Goal: Complete application form: Complete application form

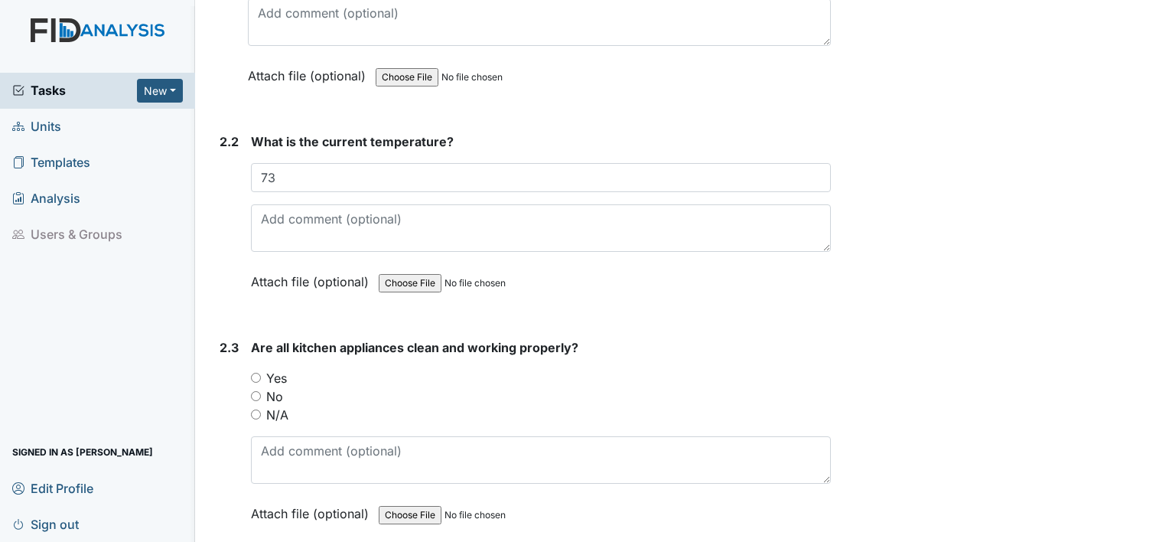
scroll to position [1551, 0]
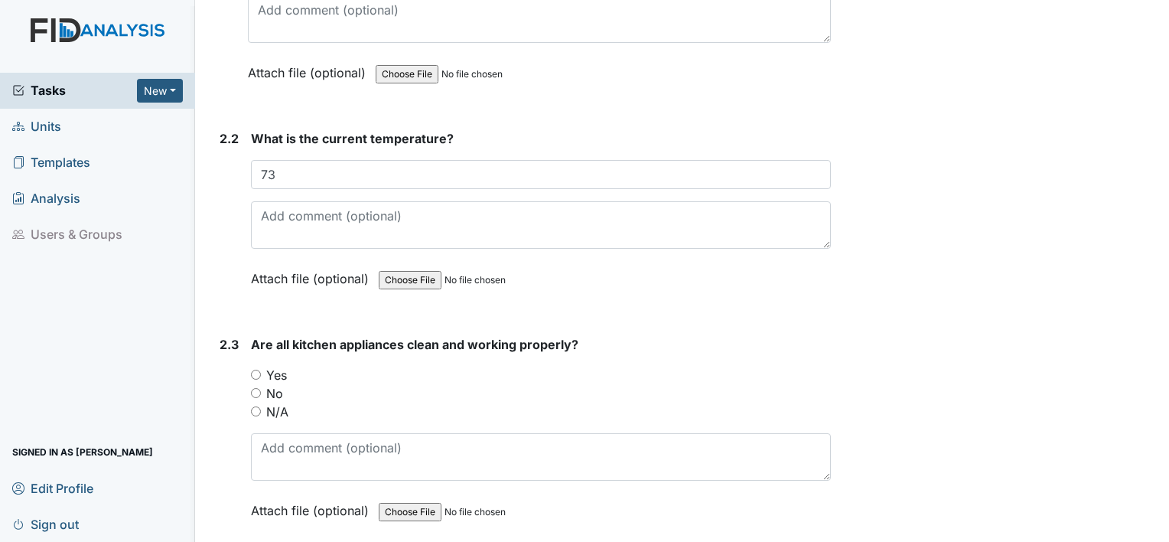
click at [251, 370] on input "Yes" at bounding box center [256, 375] width 10 height 10
radio input "true"
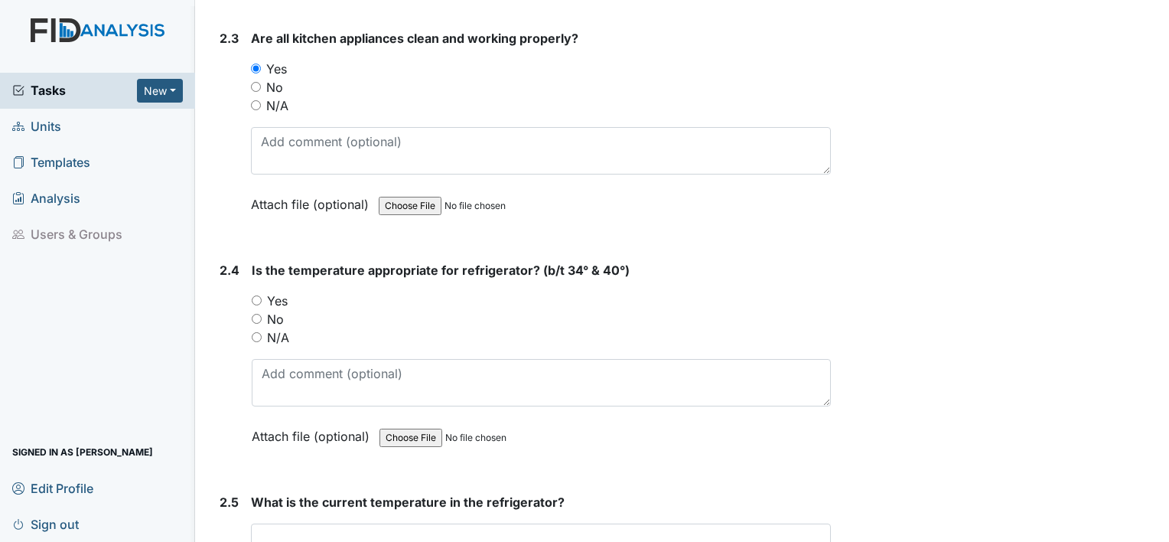
scroll to position [1918, 0]
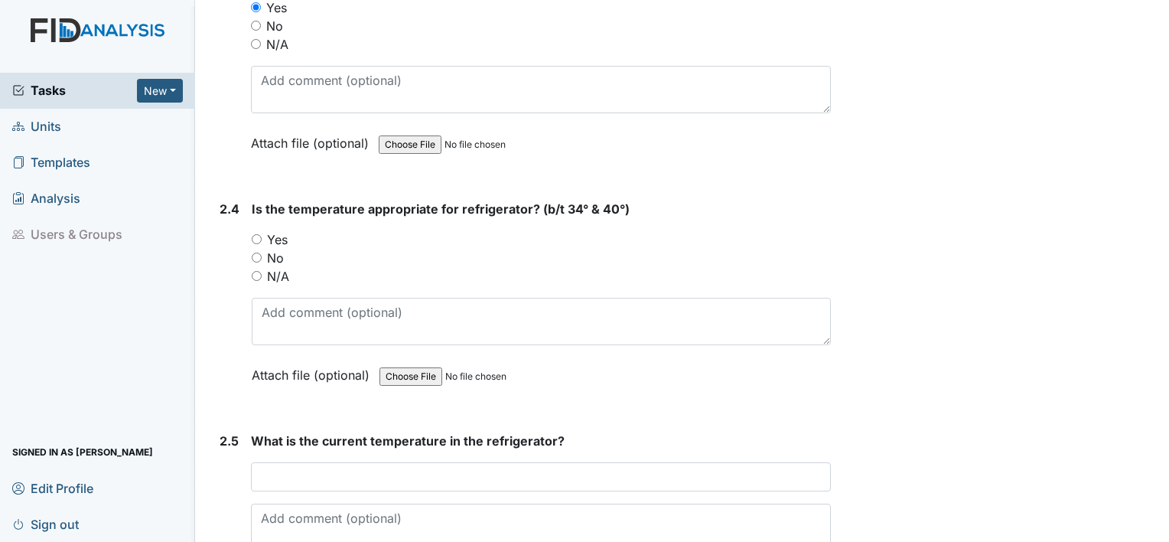
click at [257, 234] on input "Yes" at bounding box center [257, 239] width 10 height 10
radio input "true"
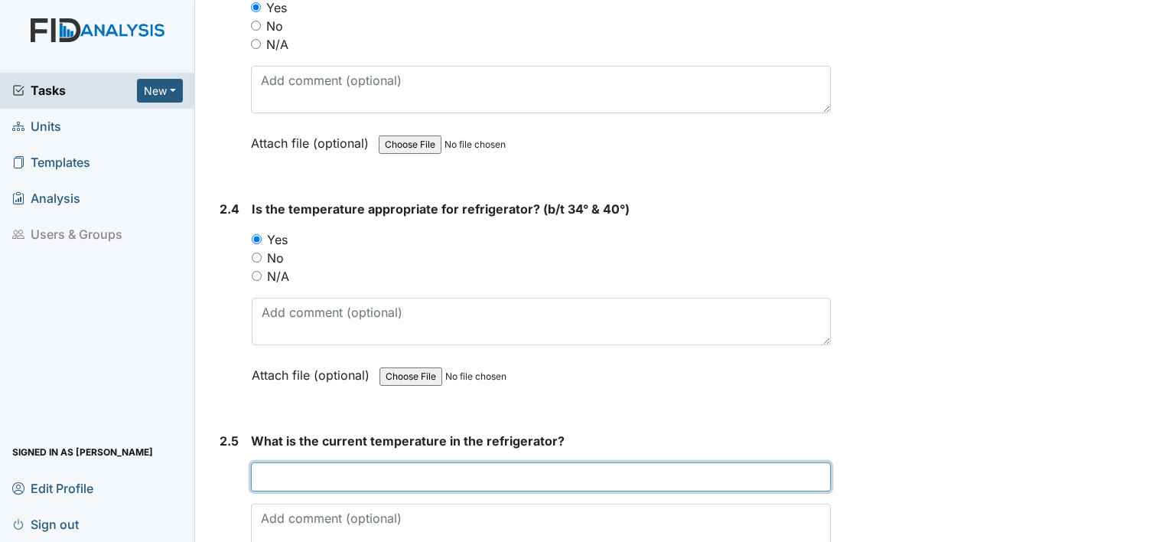
click at [340, 467] on input "text" at bounding box center [541, 476] width 580 height 29
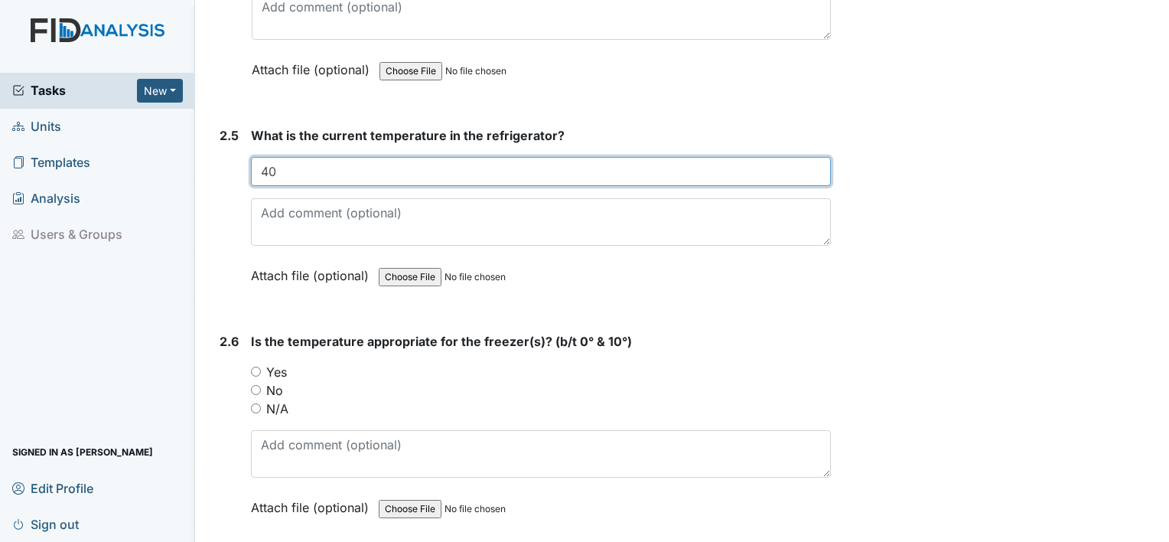
scroll to position [2254, 0]
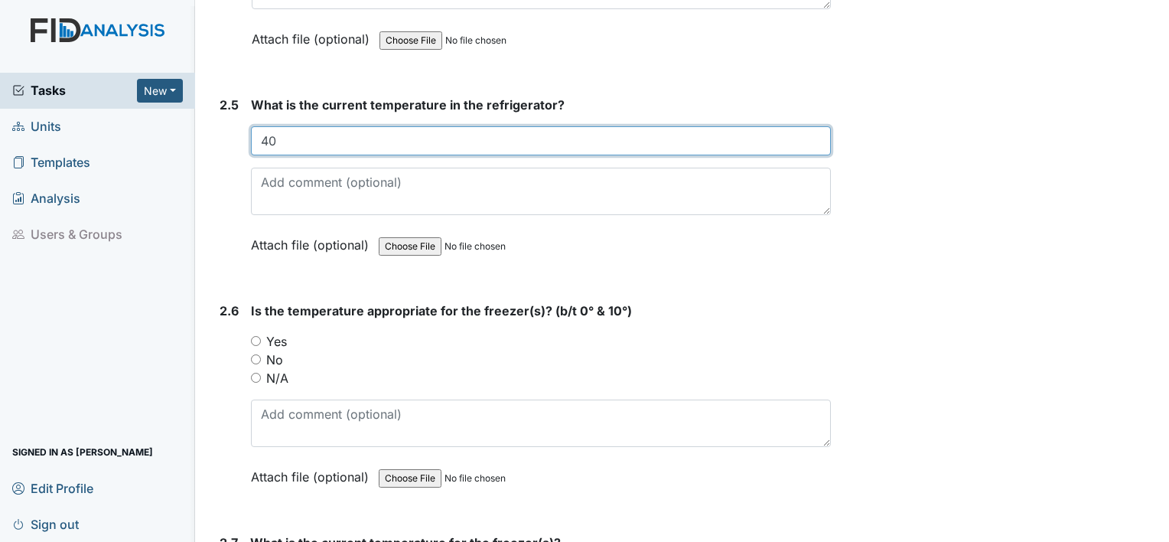
type input "40"
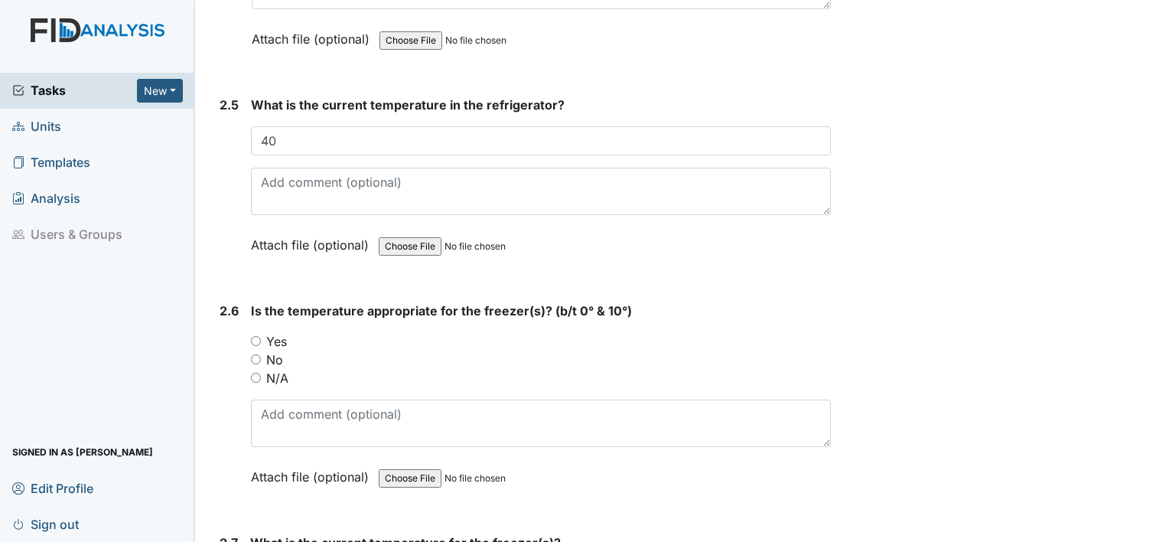
click at [257, 336] on input "Yes" at bounding box center [256, 341] width 10 height 10
radio input "true"
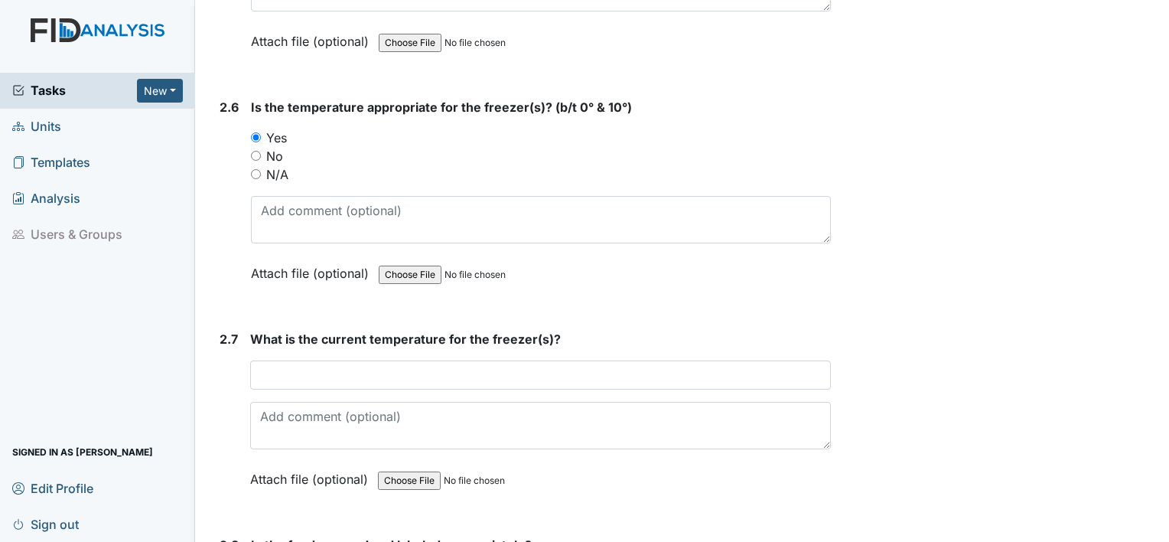
scroll to position [2484, 0]
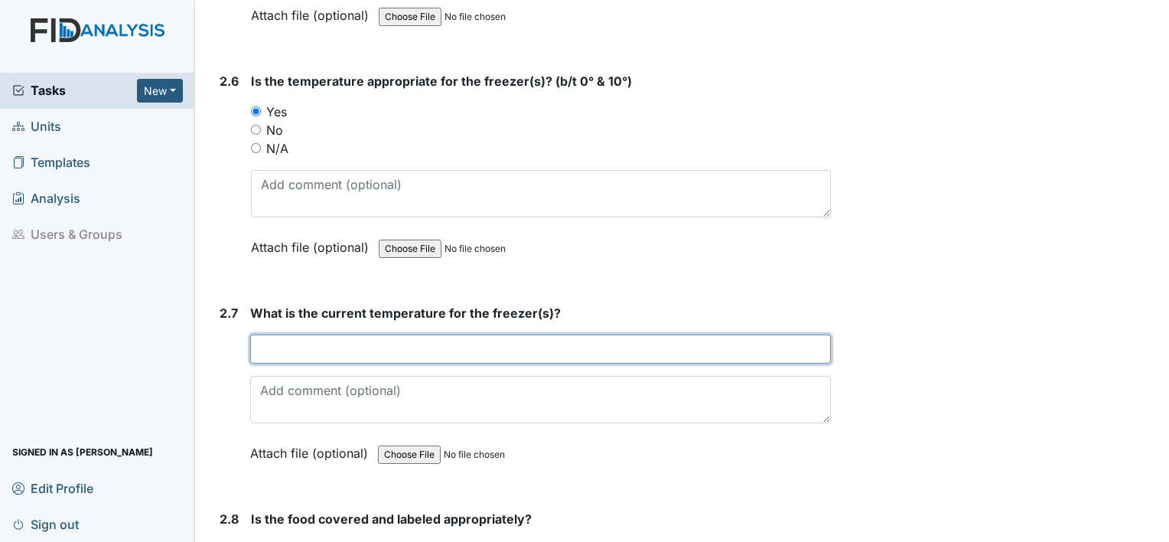
click at [372, 337] on input "text" at bounding box center [540, 348] width 581 height 29
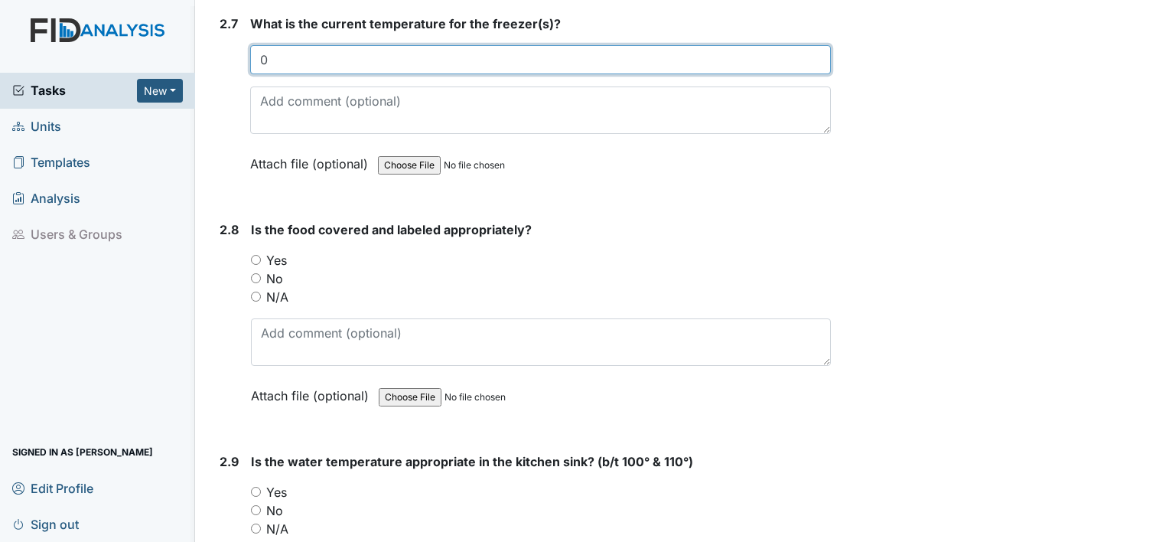
scroll to position [2866, 0]
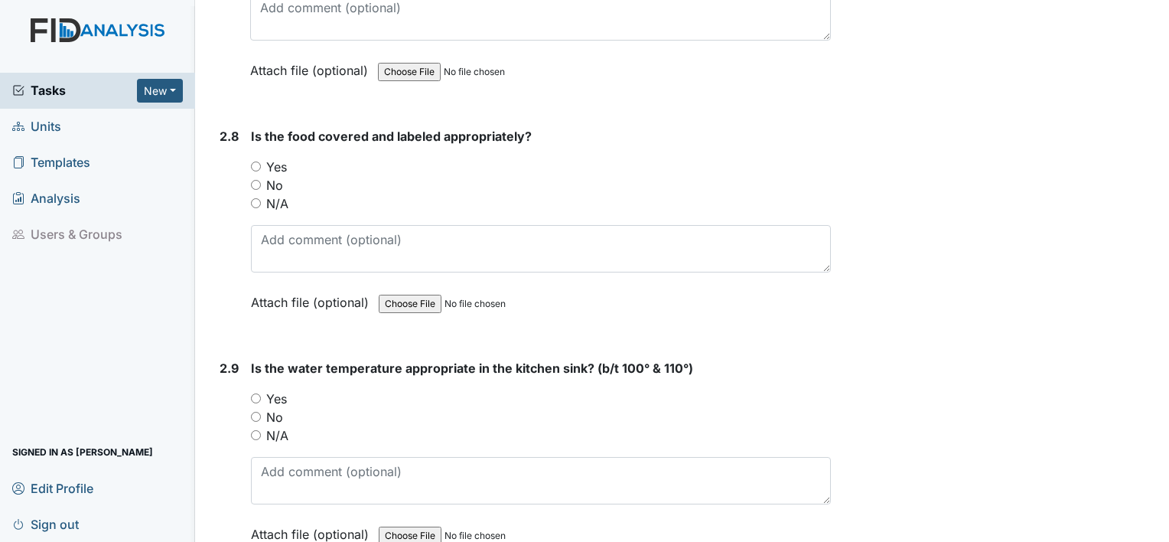
type input "0"
click at [251, 198] on input "N/A" at bounding box center [256, 203] width 10 height 10
radio input "true"
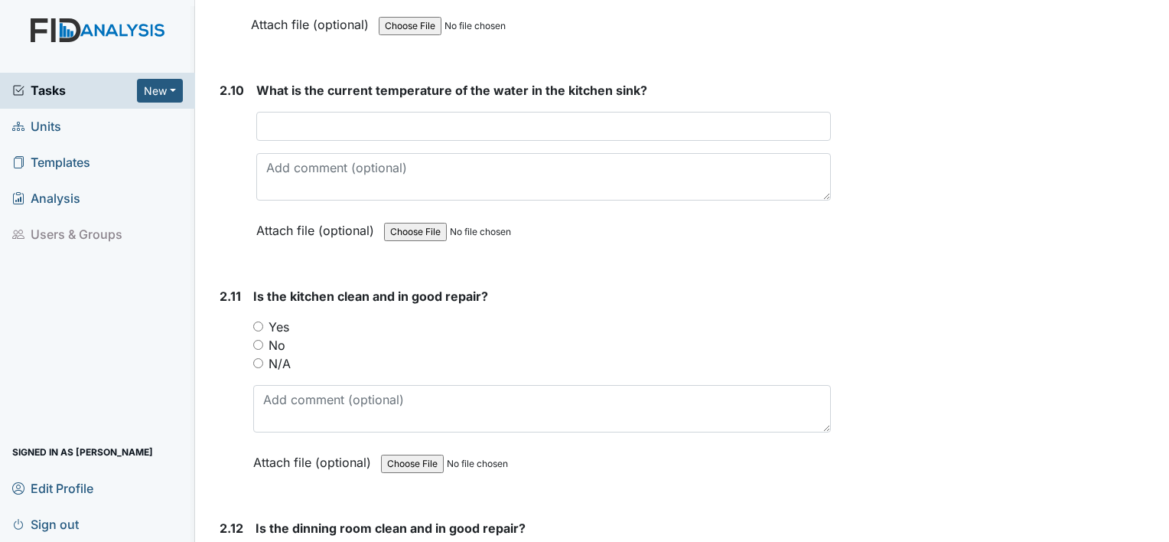
scroll to position [3402, 0]
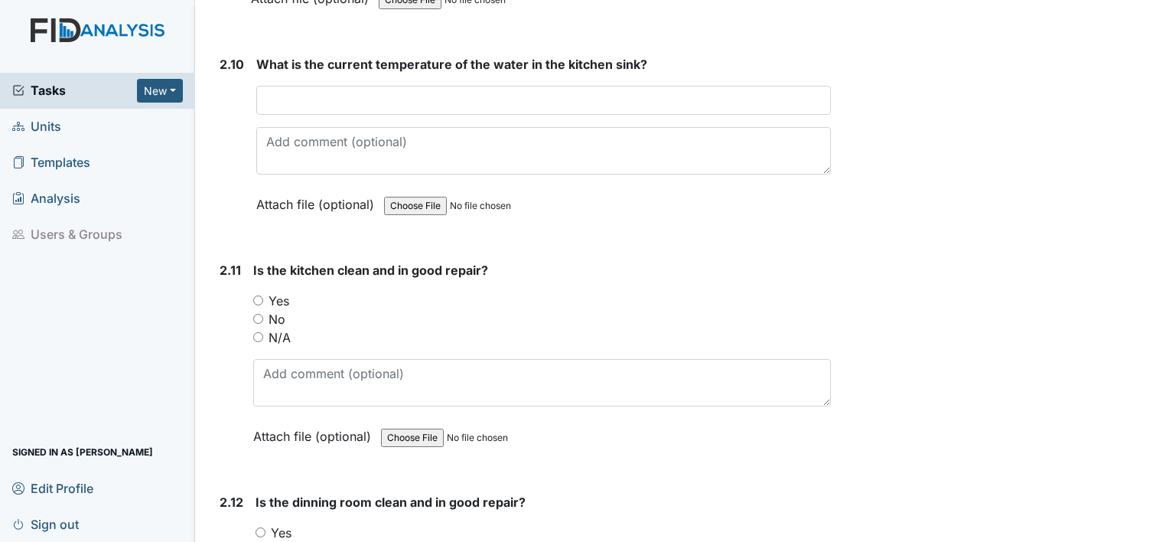
click at [260, 332] on input "N/A" at bounding box center [258, 337] width 10 height 10
radio input "true"
click at [262, 527] on input "Yes" at bounding box center [261, 532] width 10 height 10
radio input "true"
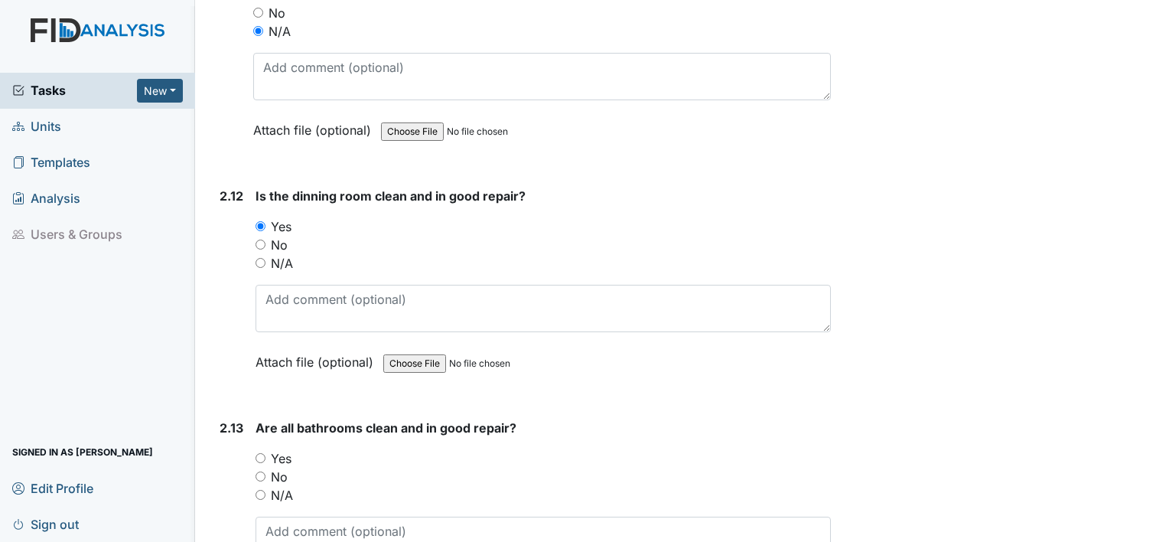
scroll to position [3819, 0]
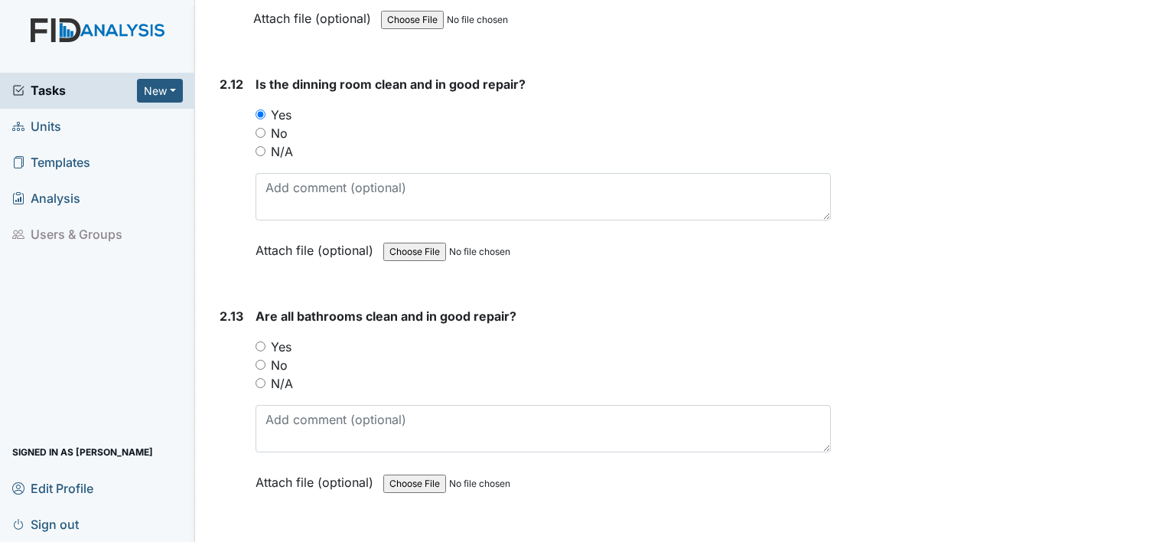
click at [257, 341] on input "Yes" at bounding box center [261, 346] width 10 height 10
radio input "true"
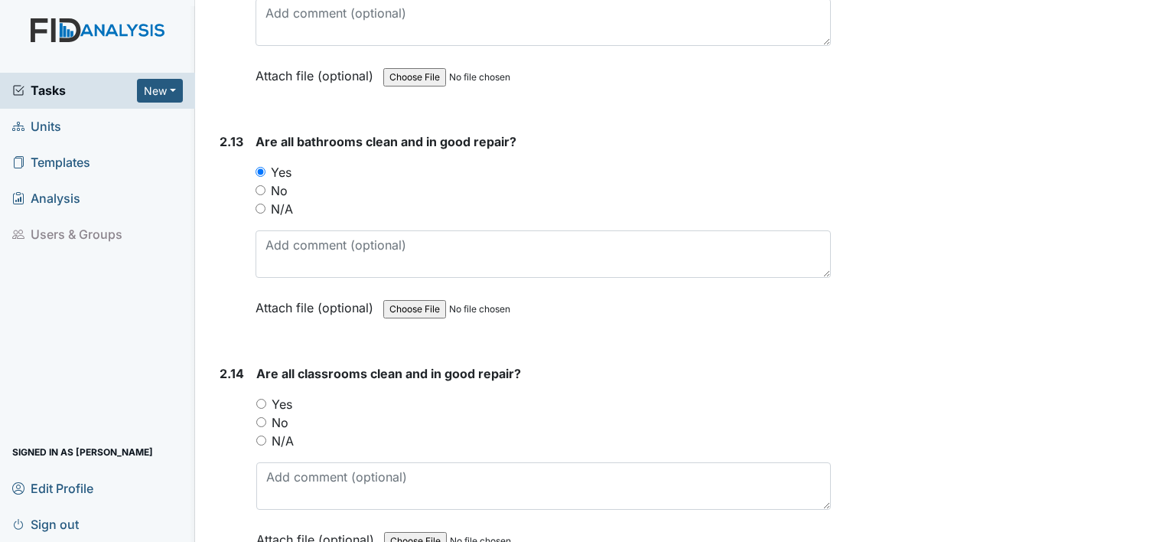
scroll to position [4106, 0]
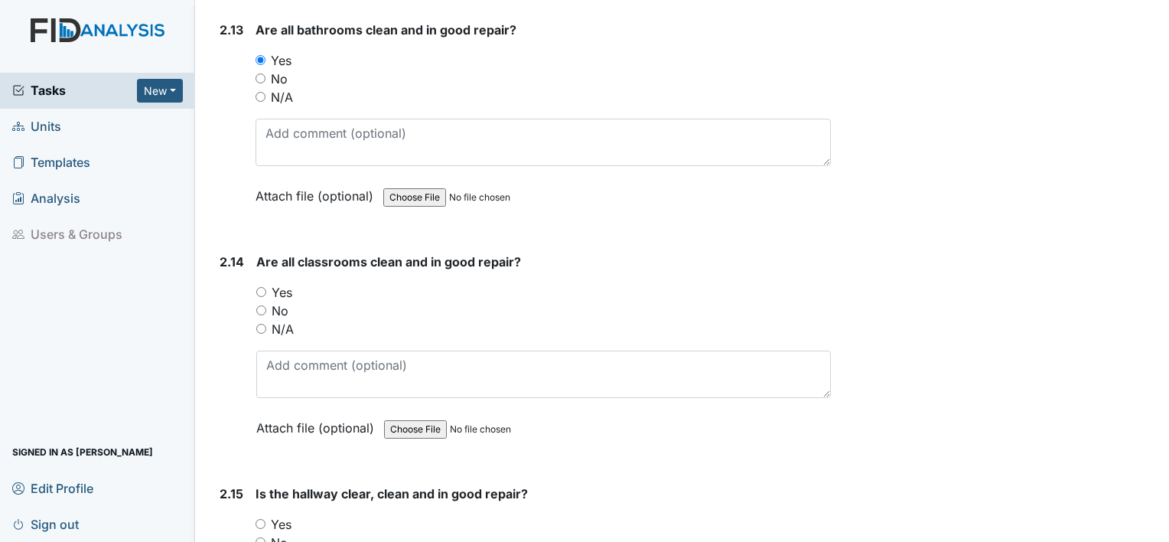
click at [257, 287] on input "Yes" at bounding box center [261, 292] width 10 height 10
radio input "true"
click at [262, 519] on input "Yes" at bounding box center [261, 524] width 10 height 10
radio input "true"
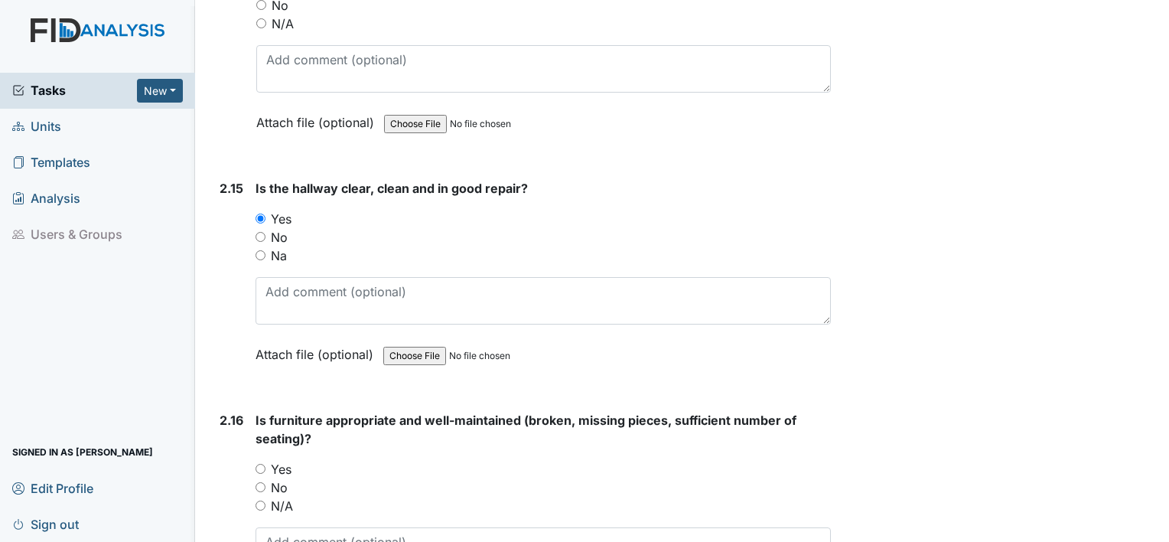
scroll to position [4554, 0]
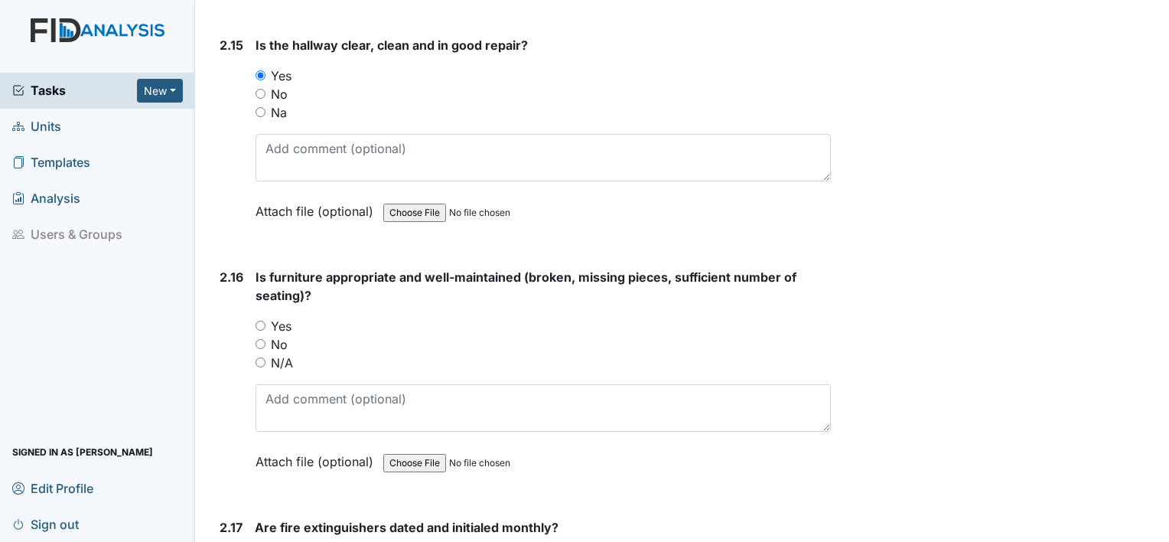
click at [259, 321] on input "Yes" at bounding box center [261, 326] width 10 height 10
radio input "true"
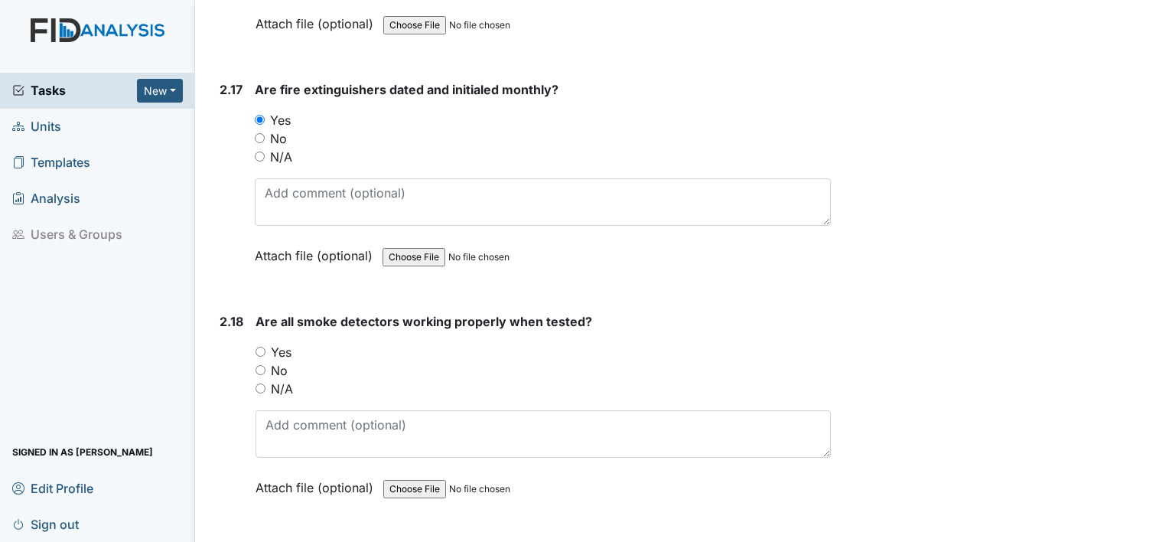
scroll to position [5043, 0]
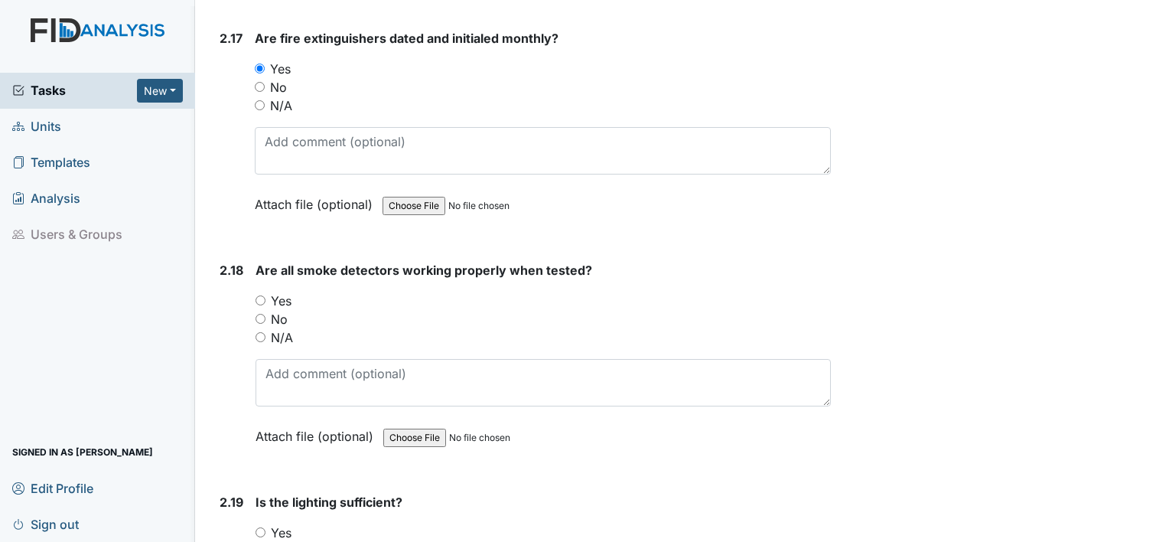
click at [260, 295] on input "Yes" at bounding box center [261, 300] width 10 height 10
radio input "true"
click at [258, 527] on input "Yes" at bounding box center [261, 532] width 10 height 10
radio input "true"
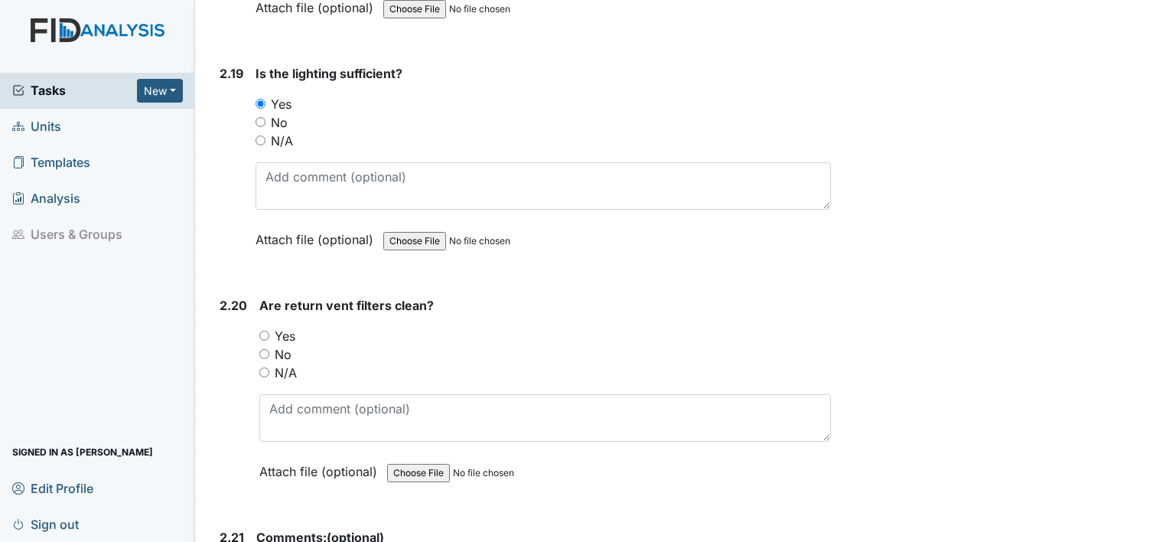
scroll to position [5491, 0]
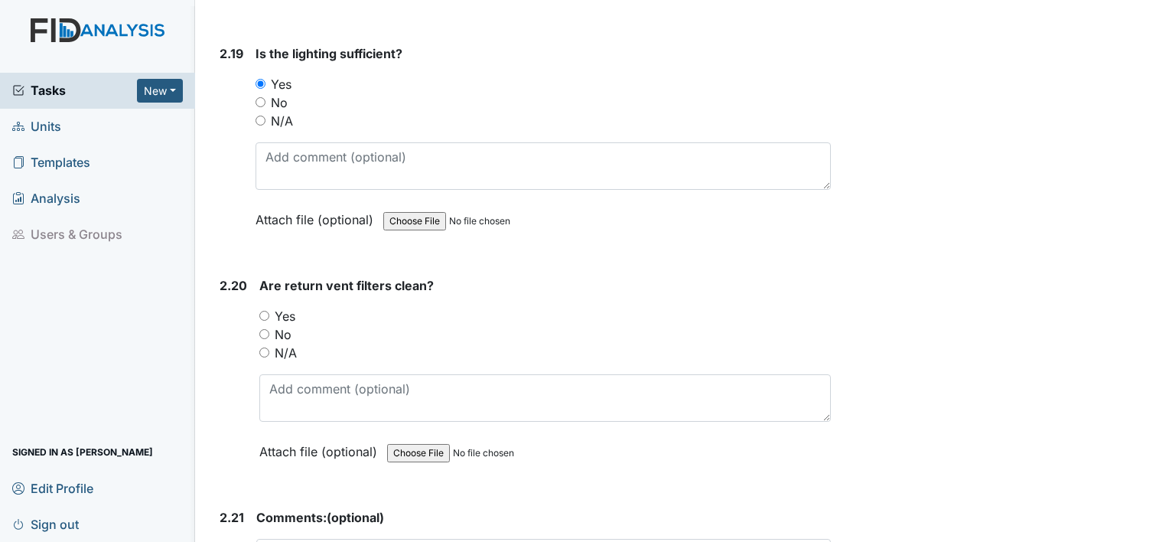
click at [261, 311] on input "Yes" at bounding box center [264, 316] width 10 height 10
radio input "true"
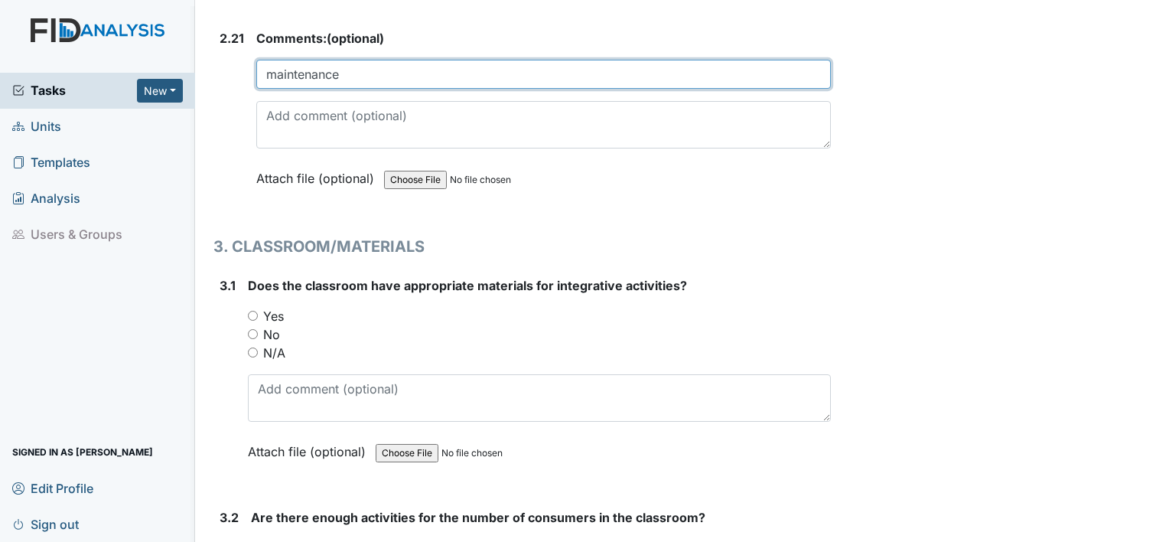
scroll to position [5971, 0]
type input "maintenance"
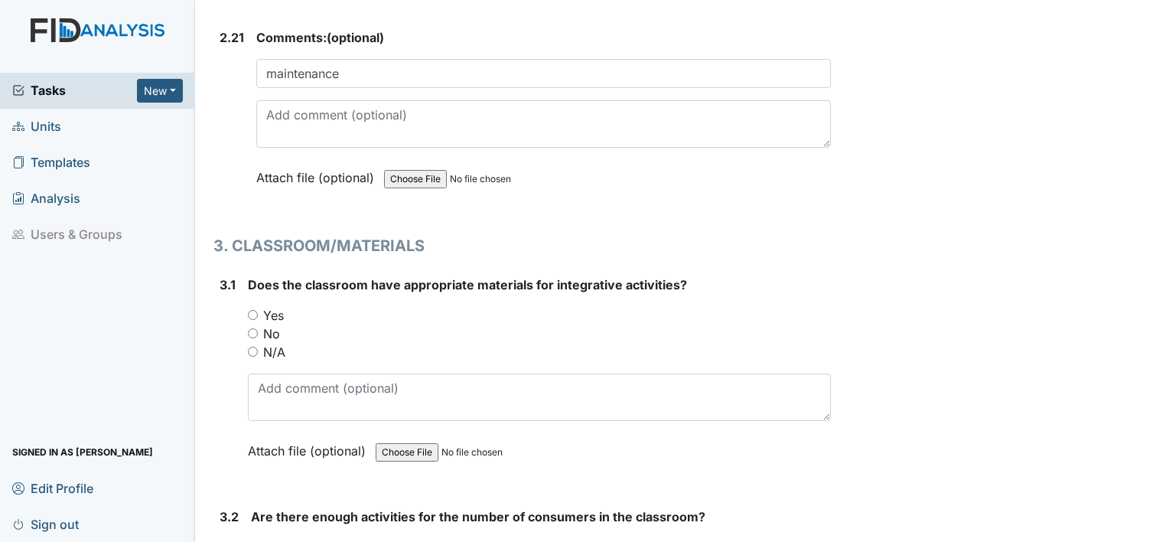
click at [251, 310] on input "Yes" at bounding box center [253, 315] width 10 height 10
radio input "true"
click at [254, 541] on input "Yes" at bounding box center [256, 547] width 10 height 10
radio input "true"
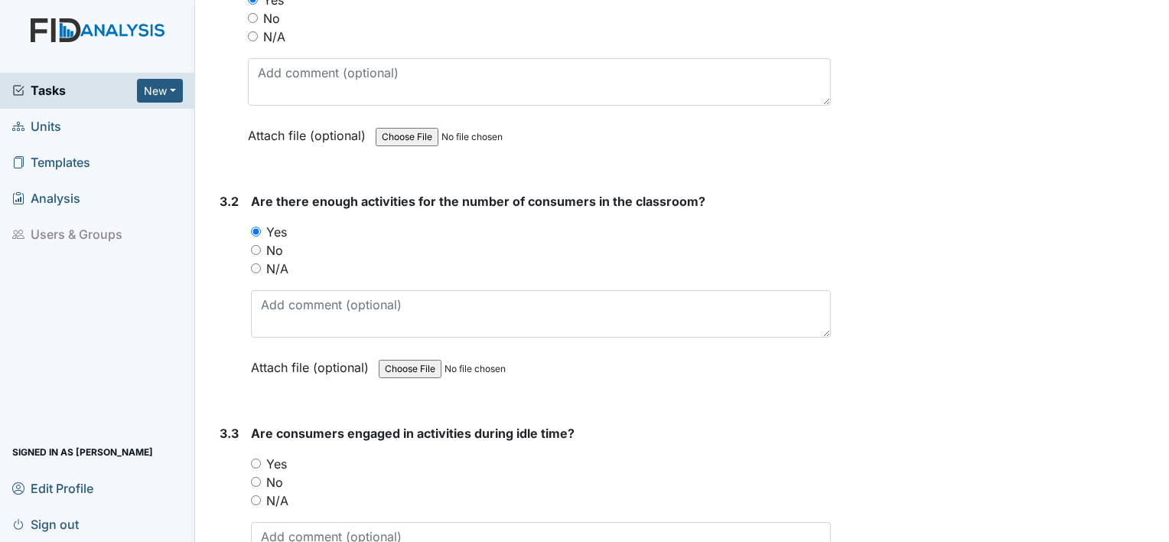
scroll to position [6429, 0]
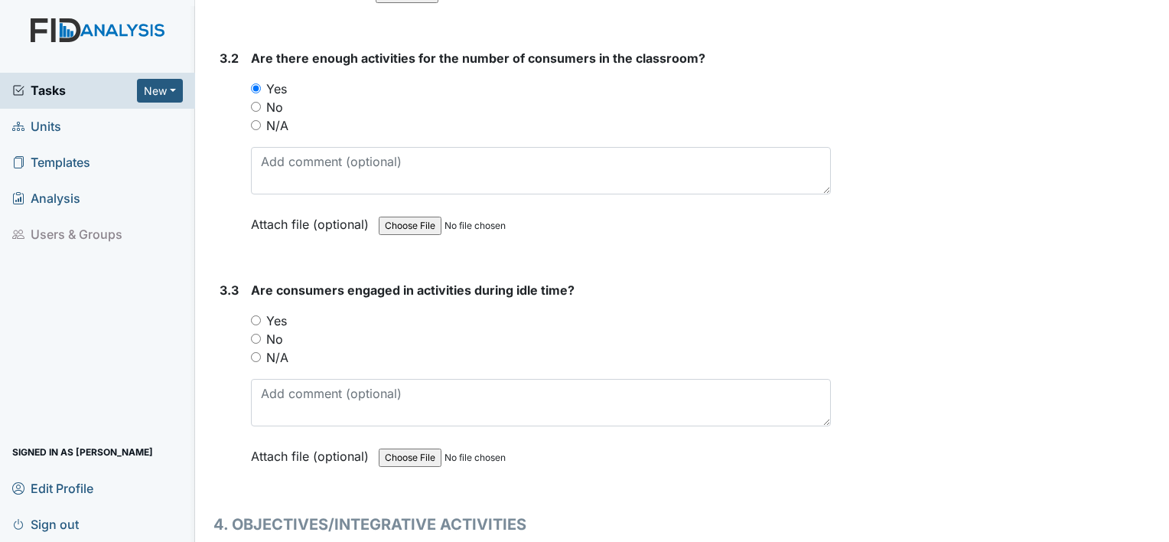
click at [257, 315] on input "Yes" at bounding box center [256, 320] width 10 height 10
radio input "true"
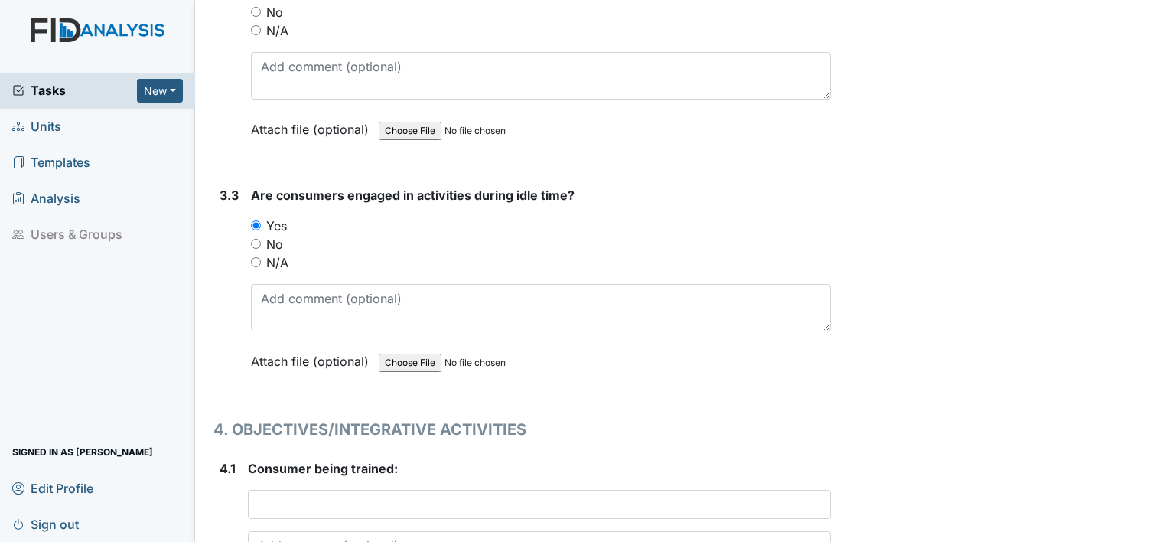
scroll to position [6522, 0]
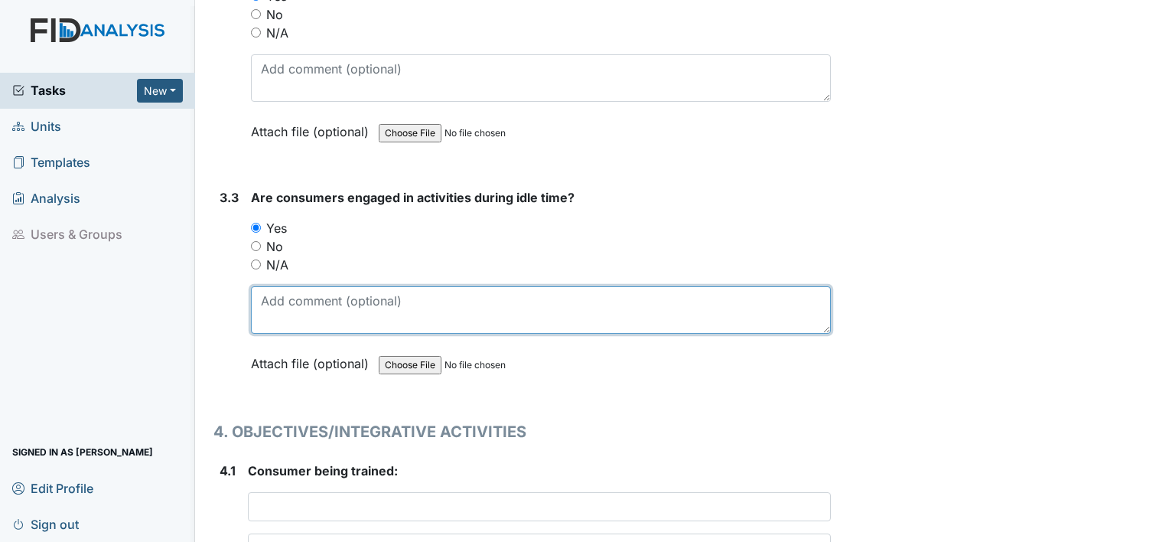
click at [337, 291] on textarea at bounding box center [541, 309] width 580 height 47
type textarea "Grey Fox working on bead bracelet, other homes doing card games, chinese checke…"
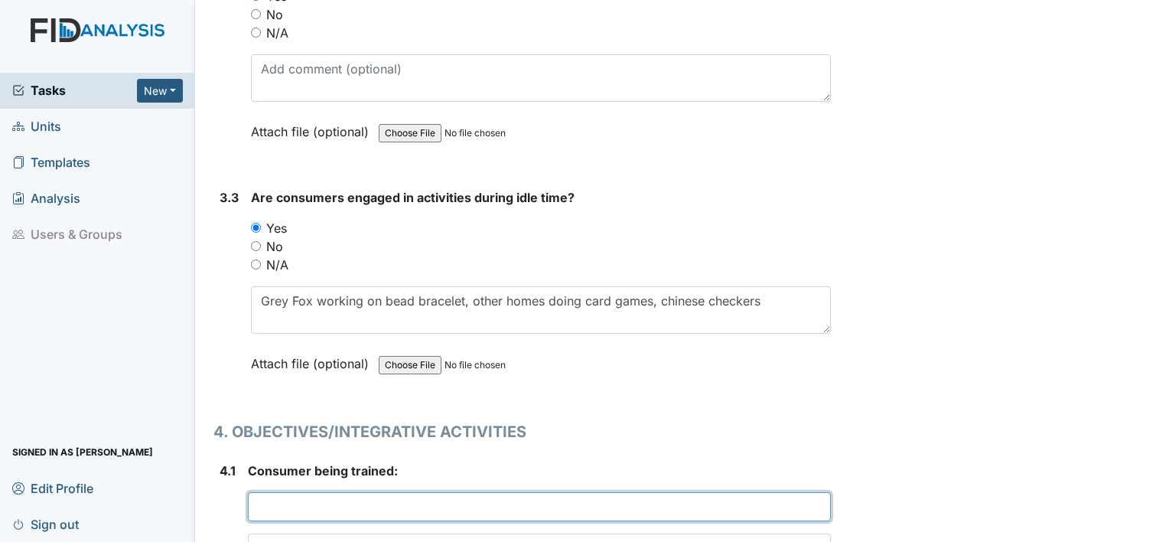
click at [357, 492] on input "text" at bounding box center [539, 506] width 583 height 29
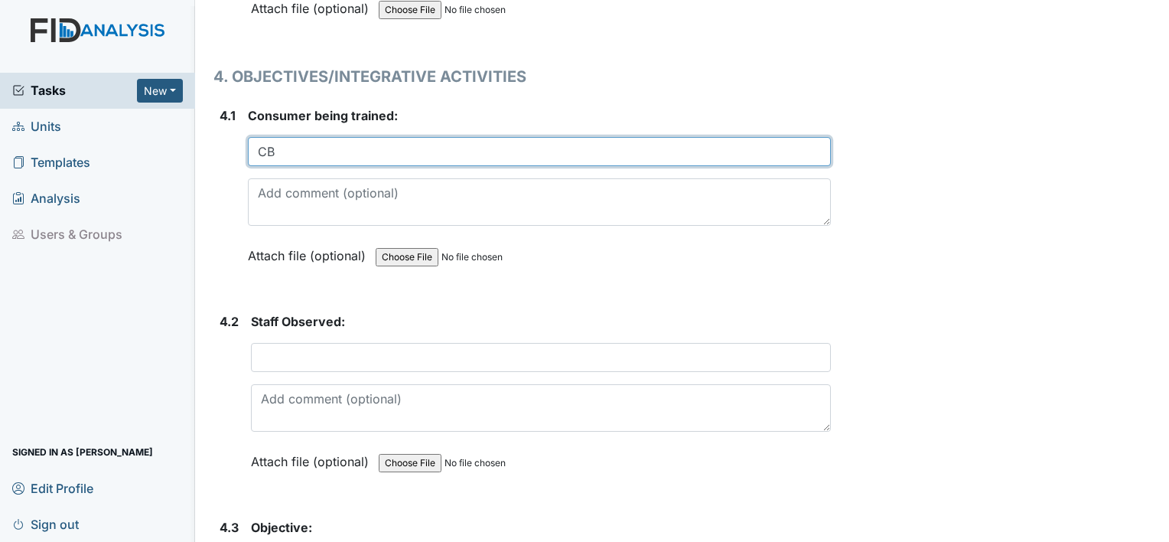
scroll to position [6881, 0]
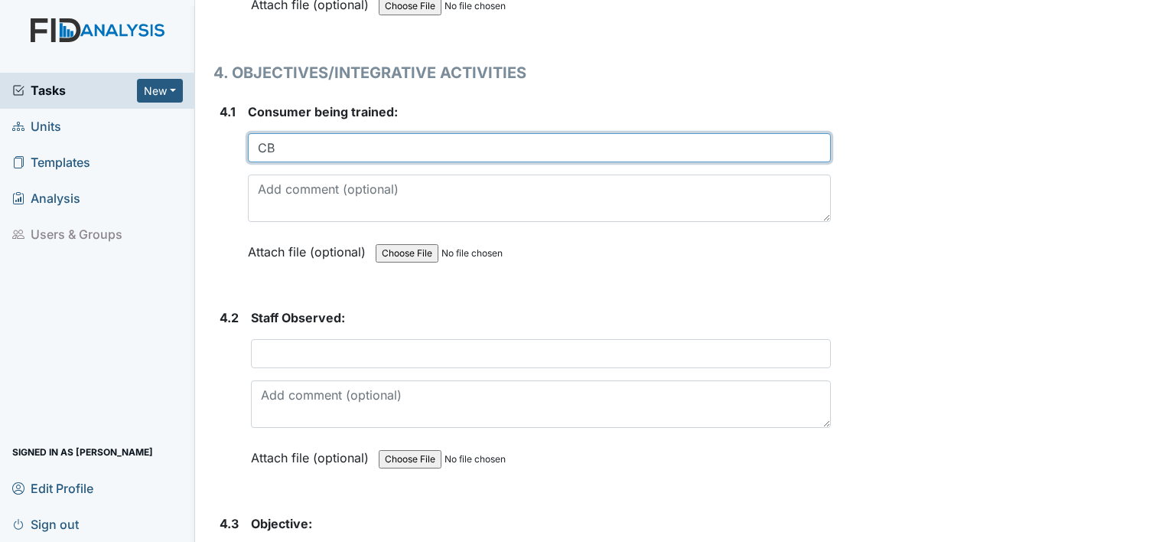
type input "CB"
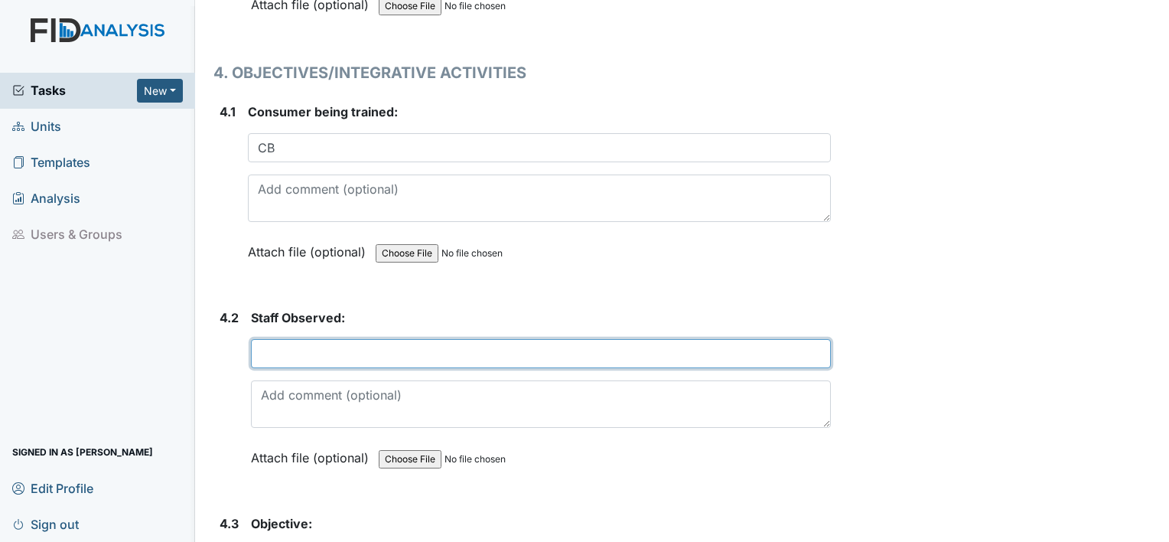
click at [341, 339] on input "text" at bounding box center [541, 353] width 580 height 29
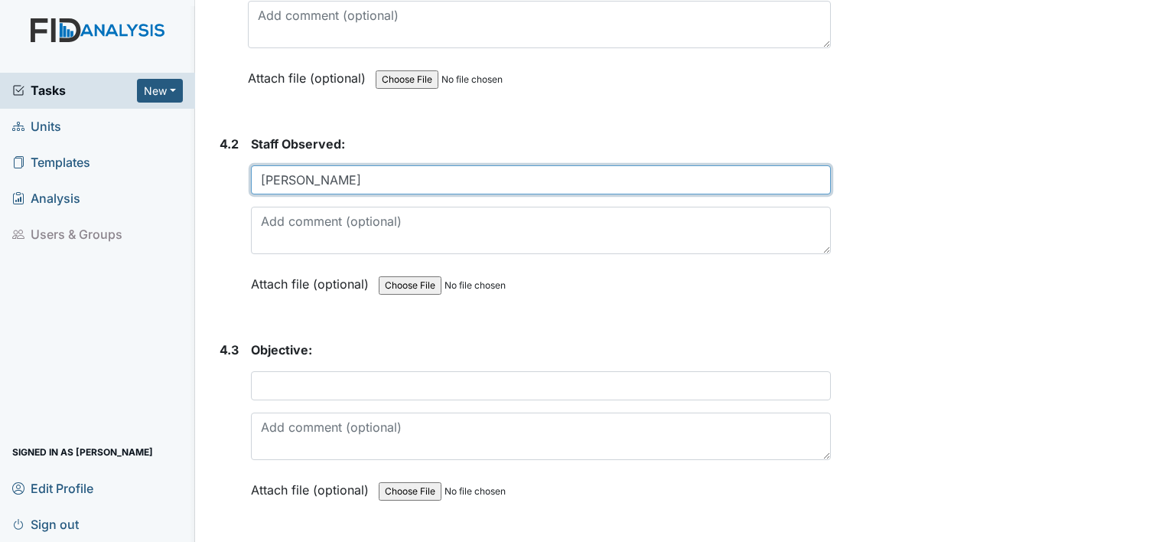
scroll to position [7095, 0]
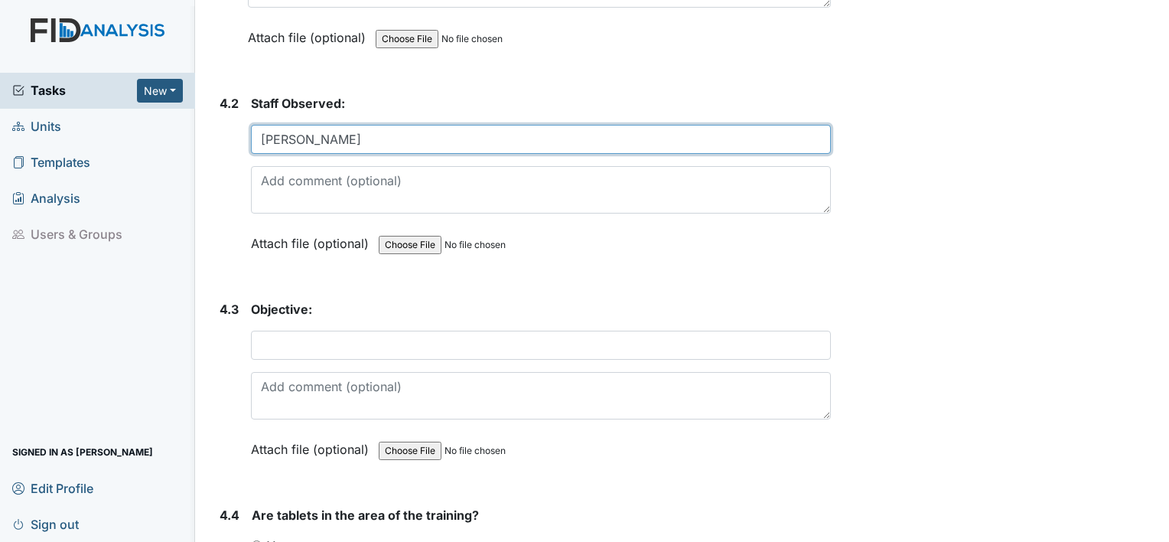
type input "Tim T."
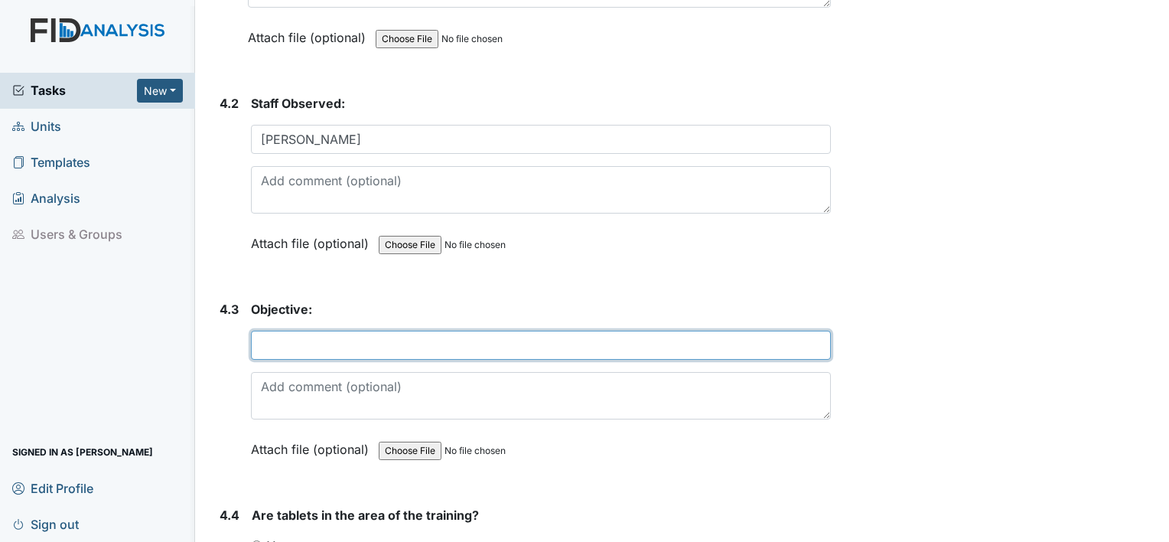
click at [471, 331] on input "text" at bounding box center [541, 345] width 580 height 29
type input "FA002/double digit math"
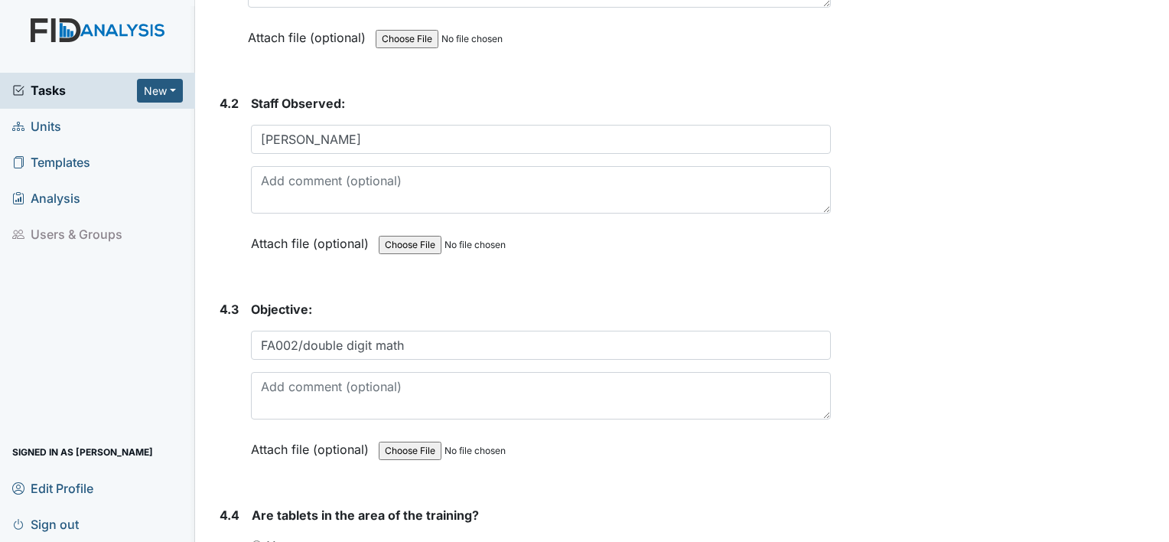
click at [260, 540] on input "Yes" at bounding box center [257, 545] width 10 height 10
radio input "true"
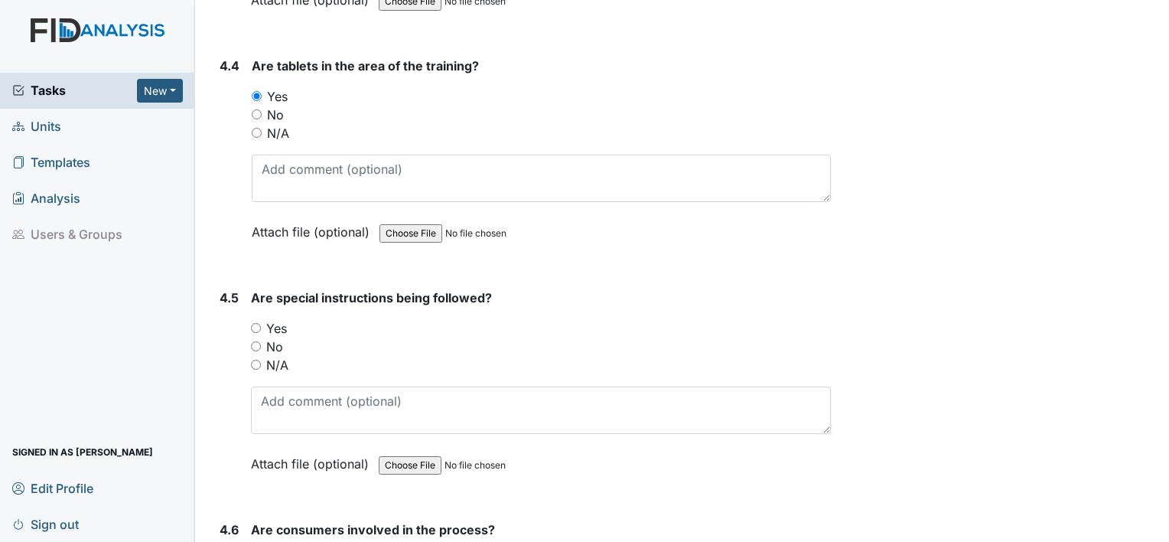
scroll to position [7584, 0]
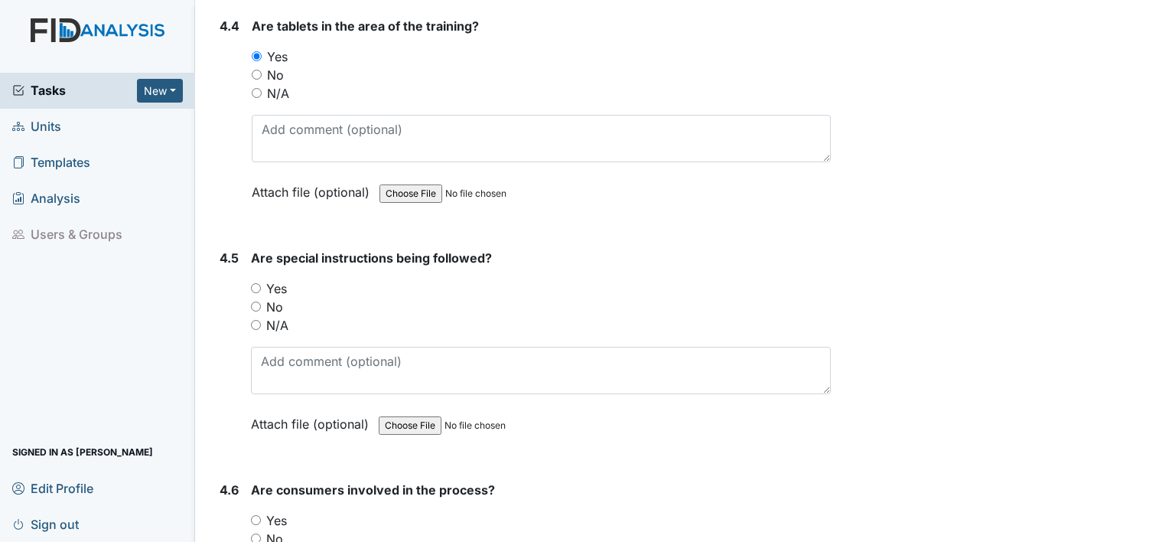
click at [256, 283] on input "Yes" at bounding box center [256, 288] width 10 height 10
radio input "true"
click at [257, 515] on input "Yes" at bounding box center [256, 520] width 10 height 10
radio input "true"
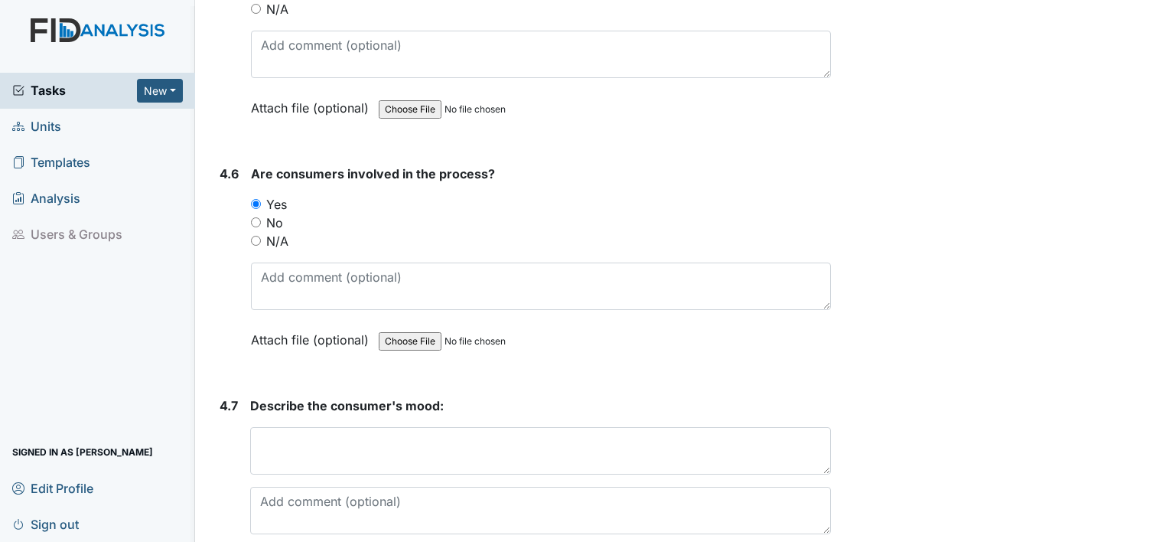
scroll to position [7972, 0]
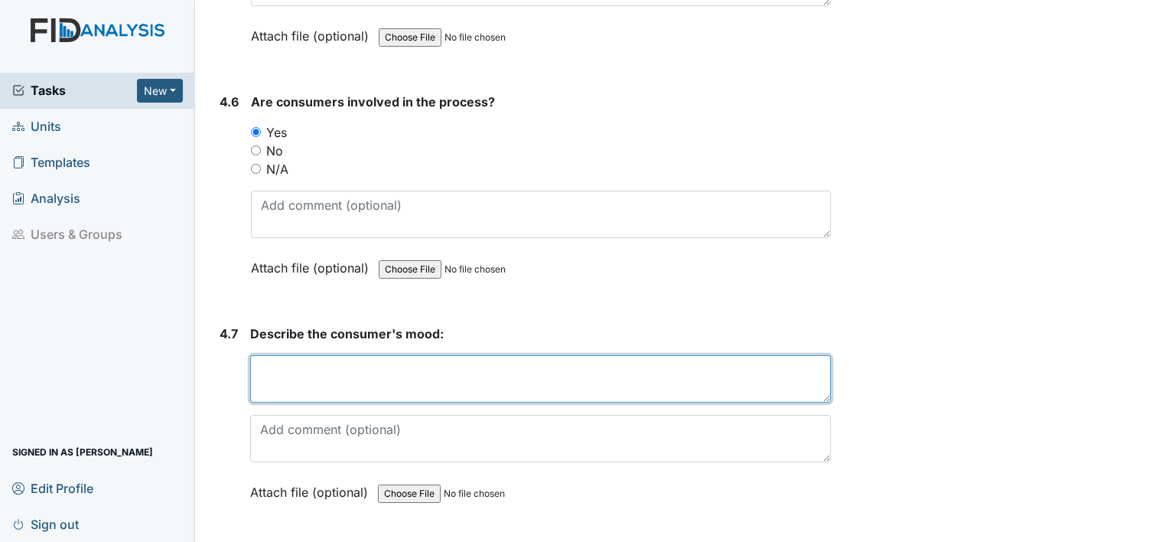
click at [484, 355] on textarea at bounding box center [540, 378] width 581 height 47
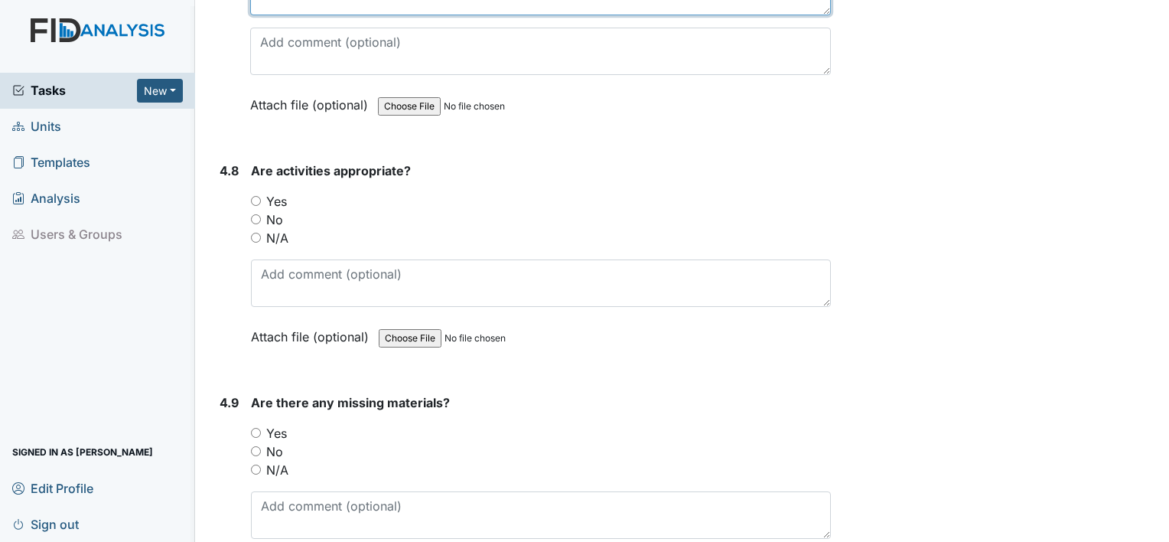
scroll to position [8361, 0]
type textarea "ok"
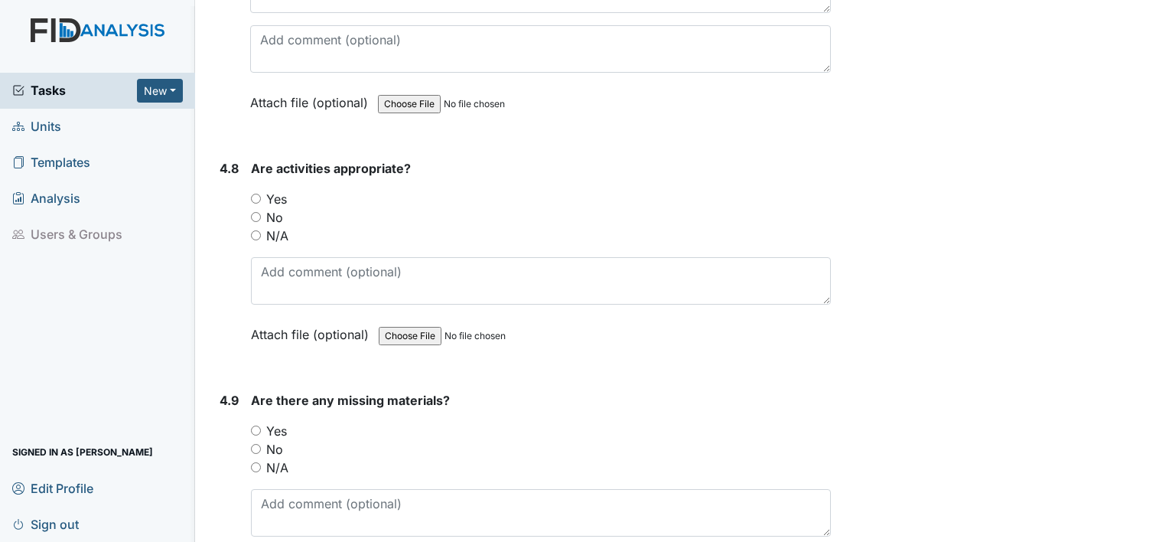
click at [254, 194] on input "Yes" at bounding box center [256, 199] width 10 height 10
radio input "true"
click at [254, 444] on input "No" at bounding box center [256, 449] width 10 height 10
radio input "true"
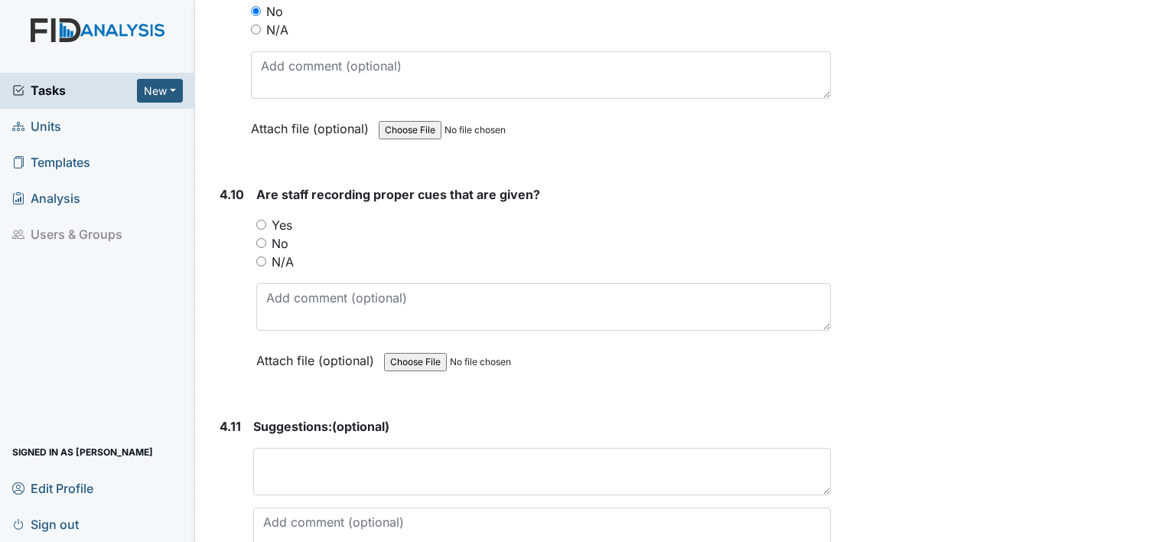
scroll to position [8860, 0]
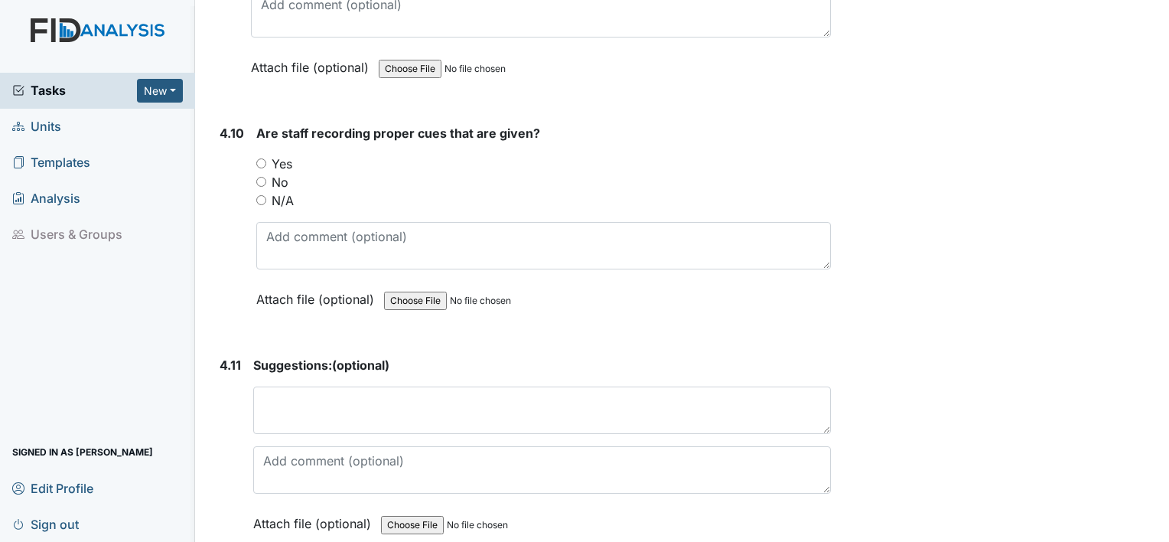
click at [258, 158] on input "Yes" at bounding box center [261, 163] width 10 height 10
radio input "true"
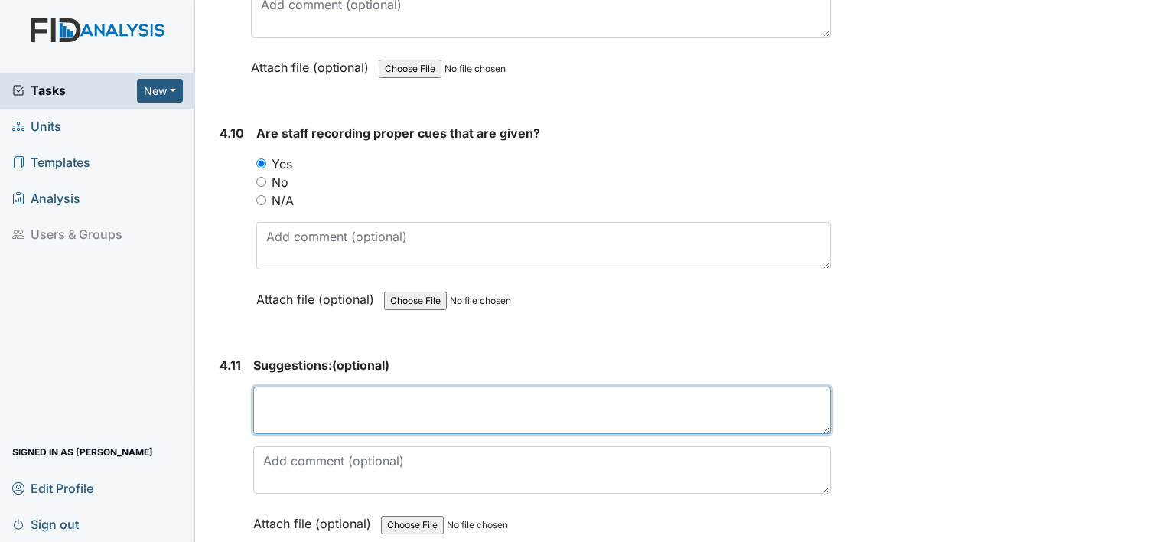
click at [327, 386] on textarea at bounding box center [542, 409] width 578 height 47
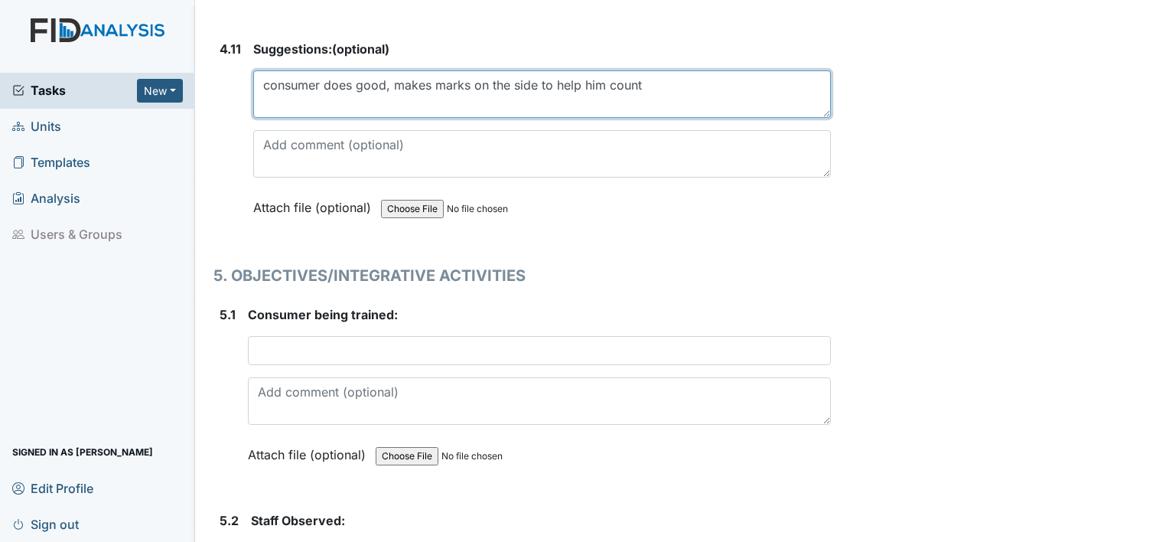
scroll to position [9237, 0]
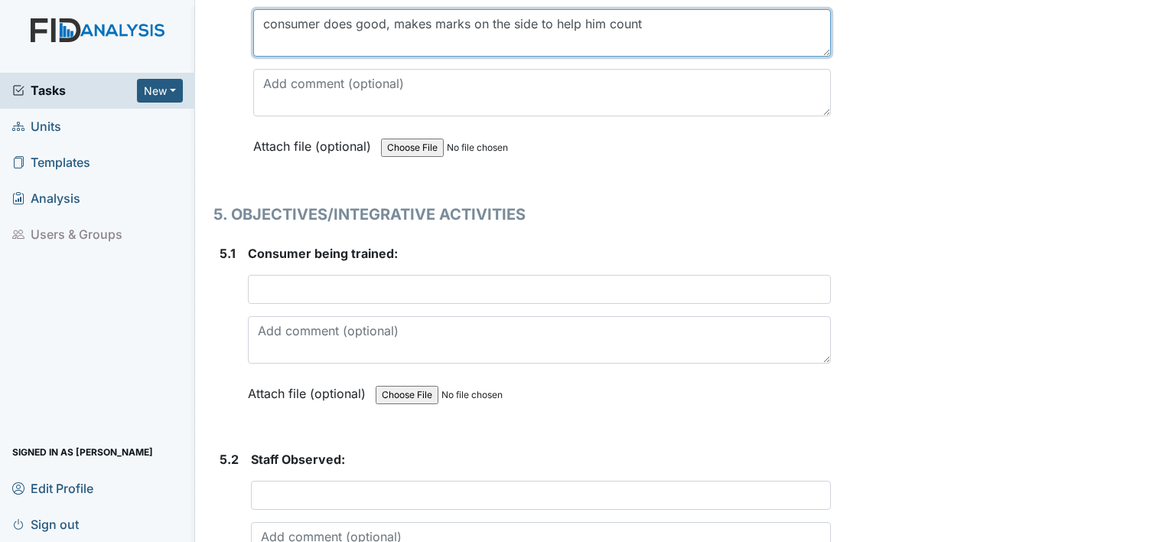
type textarea "consumer does good, makes marks on the side to help him count"
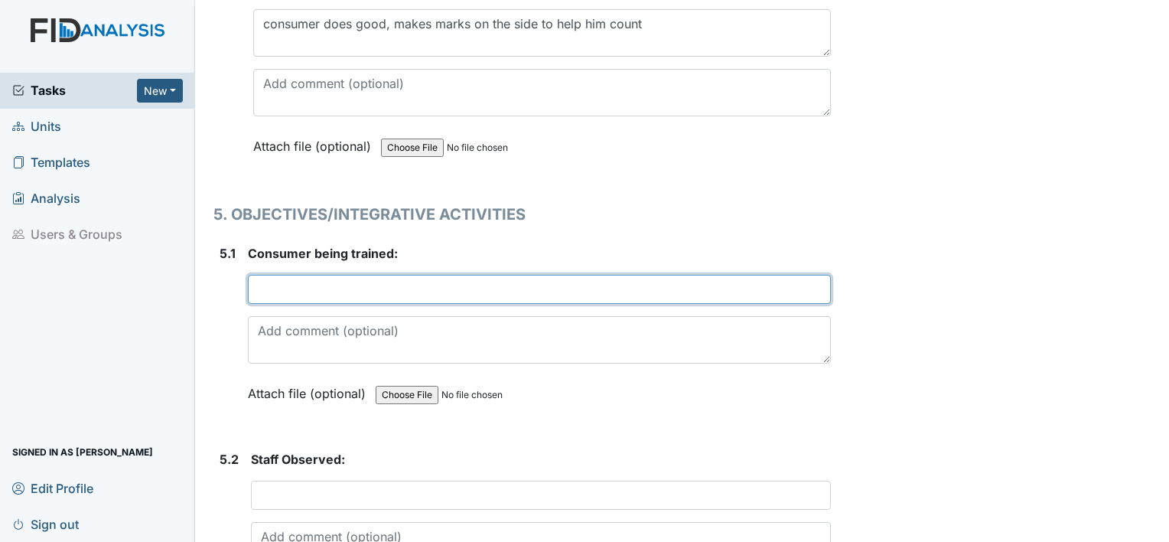
click at [484, 275] on input "text" at bounding box center [539, 289] width 583 height 29
type input "JO"
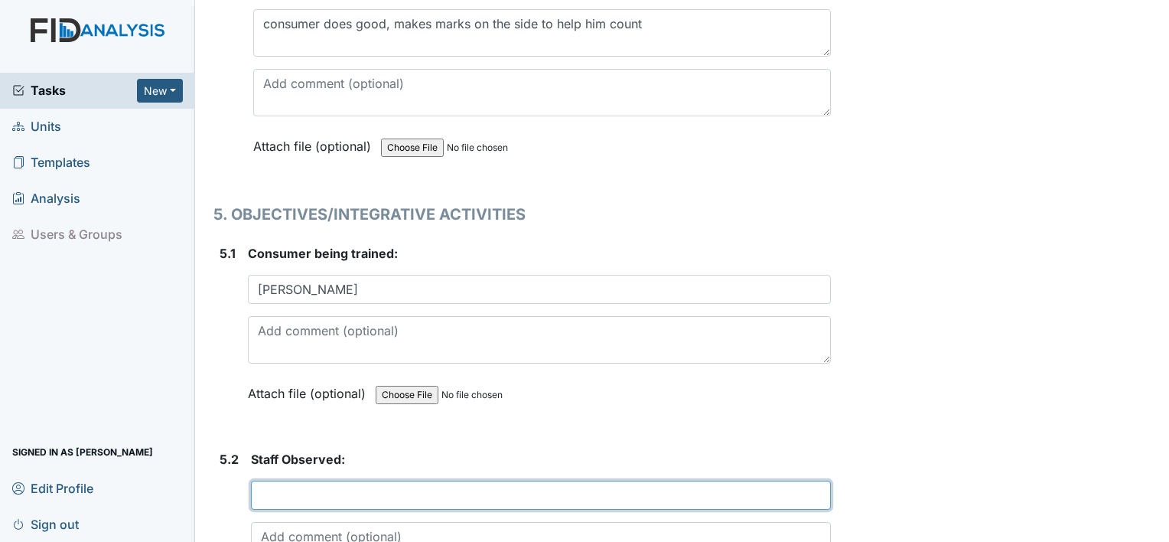
click at [405, 480] on input "text" at bounding box center [541, 494] width 580 height 29
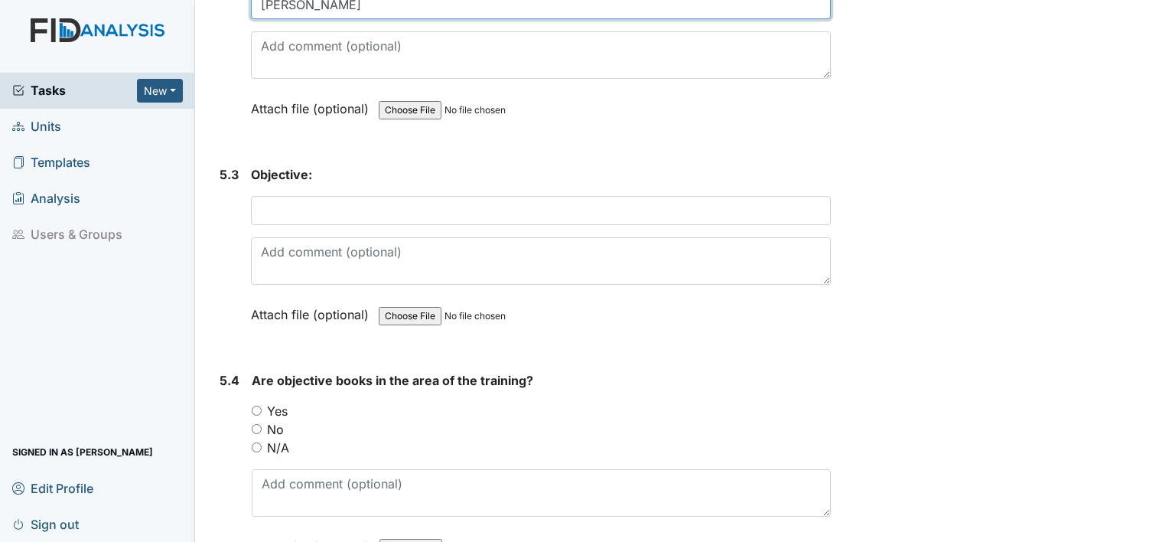
scroll to position [9737, 0]
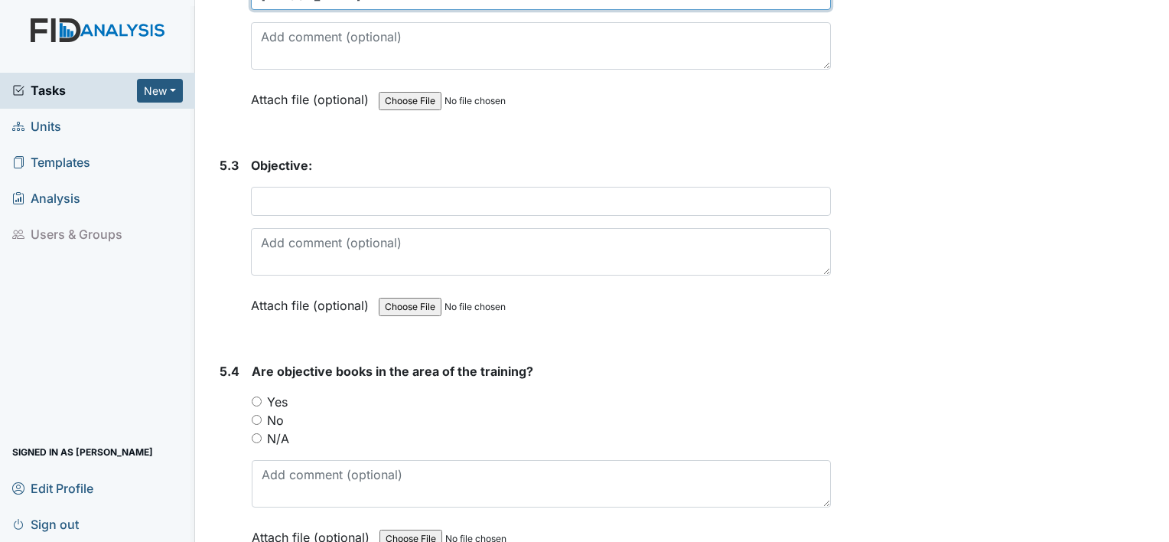
type input "Joshua G"
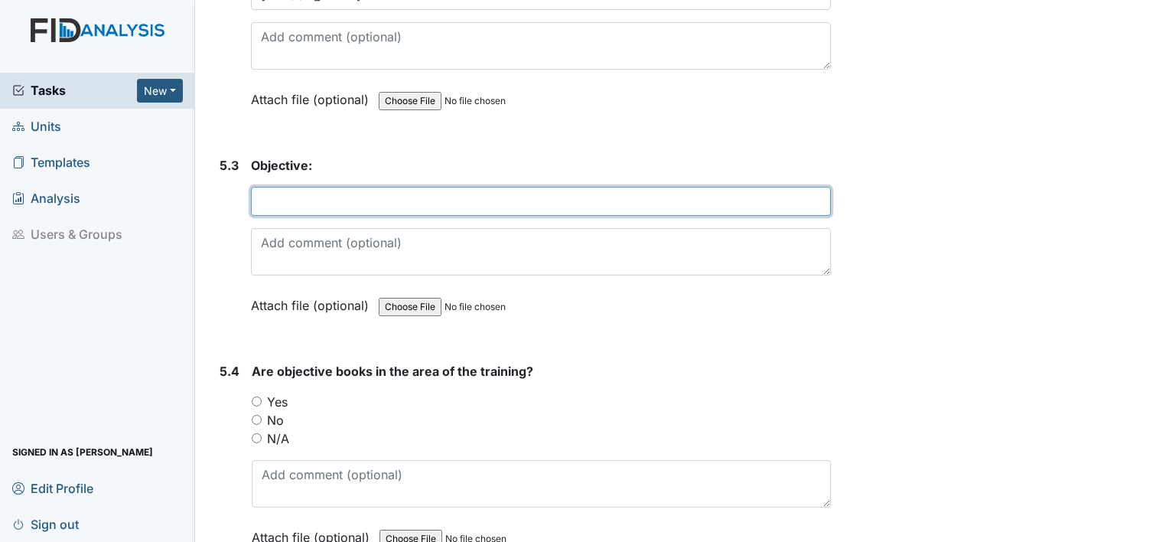
click at [738, 187] on input "text" at bounding box center [541, 201] width 580 height 29
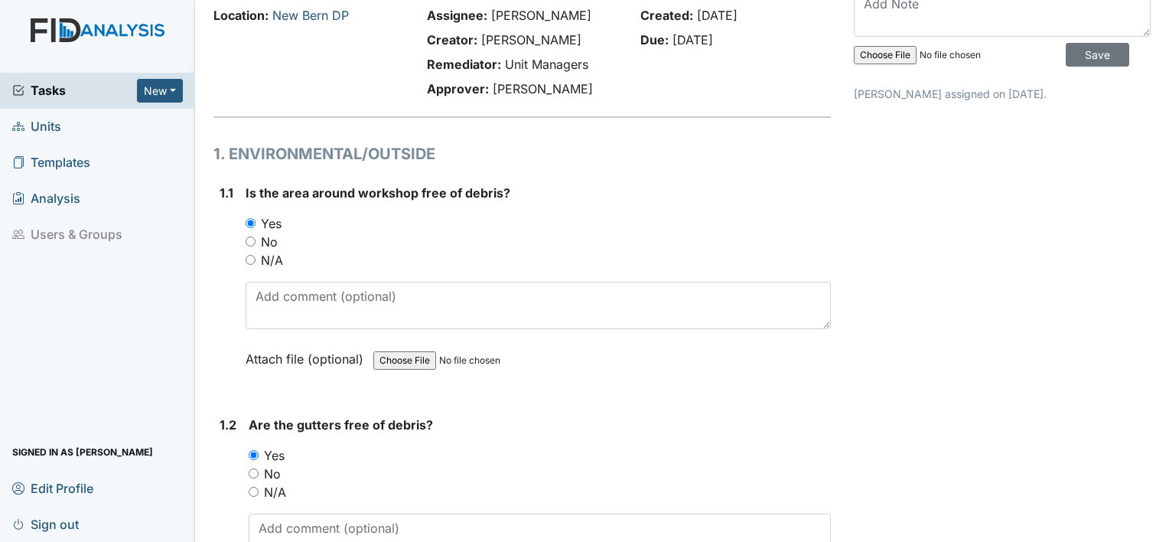
scroll to position [0, 0]
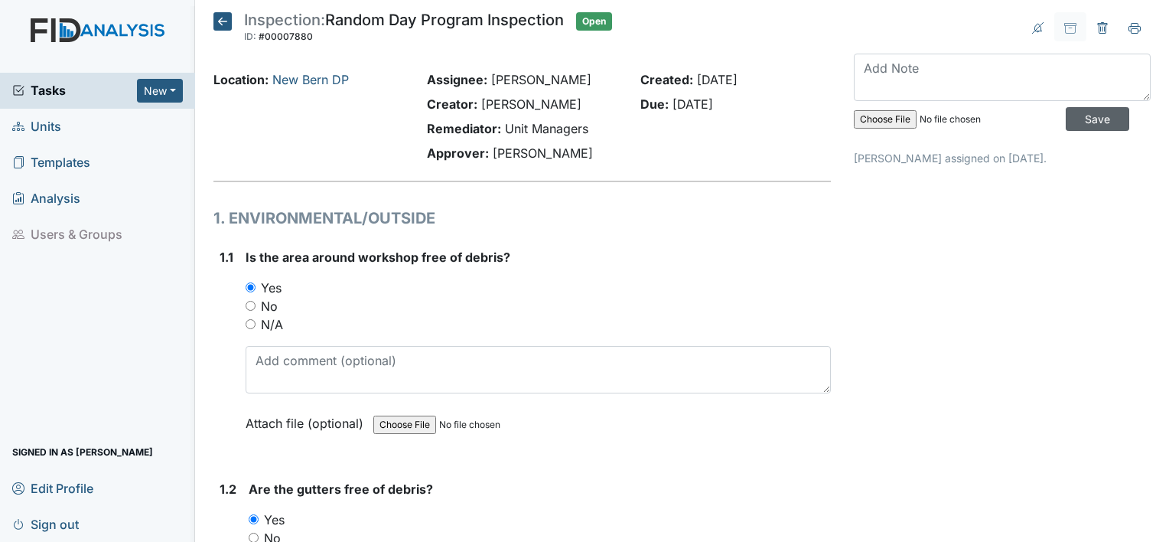
type input "FA029"
click at [1086, 113] on input "Save" at bounding box center [1098, 119] width 64 height 24
click at [1094, 116] on input "Save" at bounding box center [1098, 119] width 64 height 24
click at [48, 524] on span "Sign out" at bounding box center [45, 524] width 67 height 24
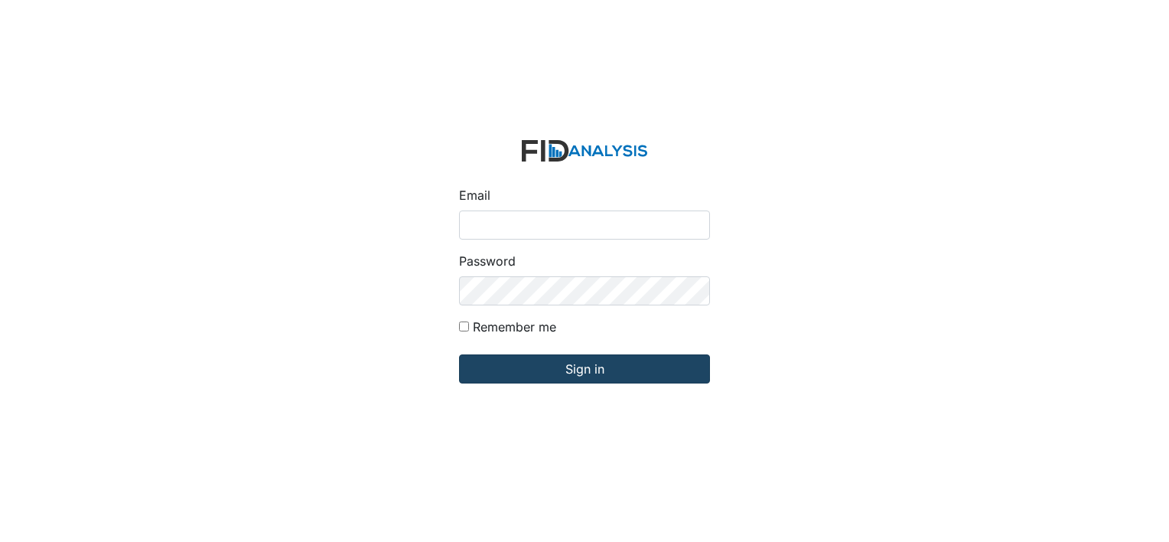
type input "[EMAIL_ADDRESS][DOMAIN_NAME]"
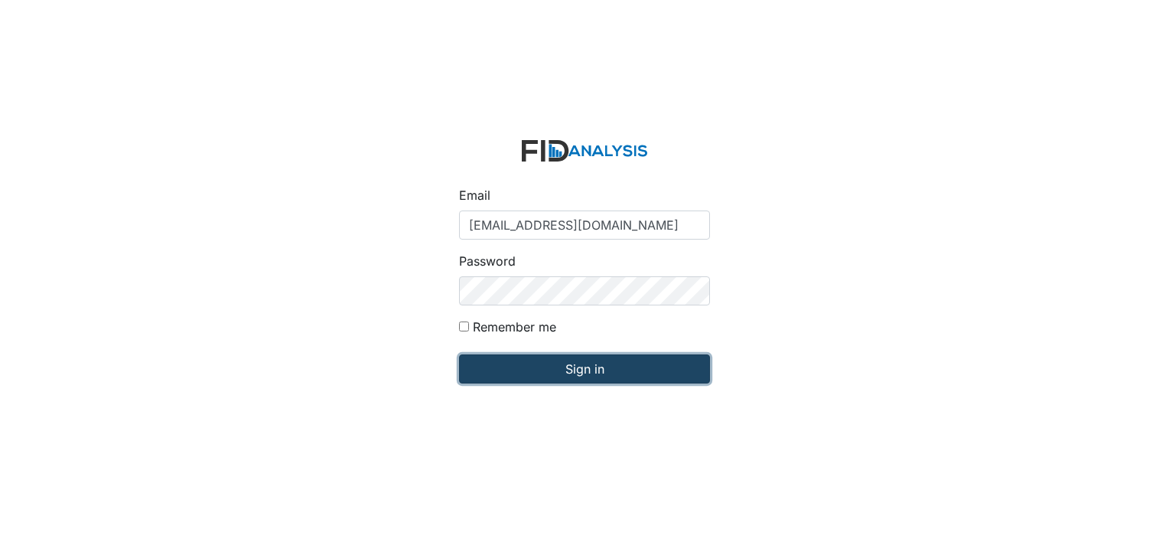
click at [576, 373] on input "Sign in" at bounding box center [584, 368] width 251 height 29
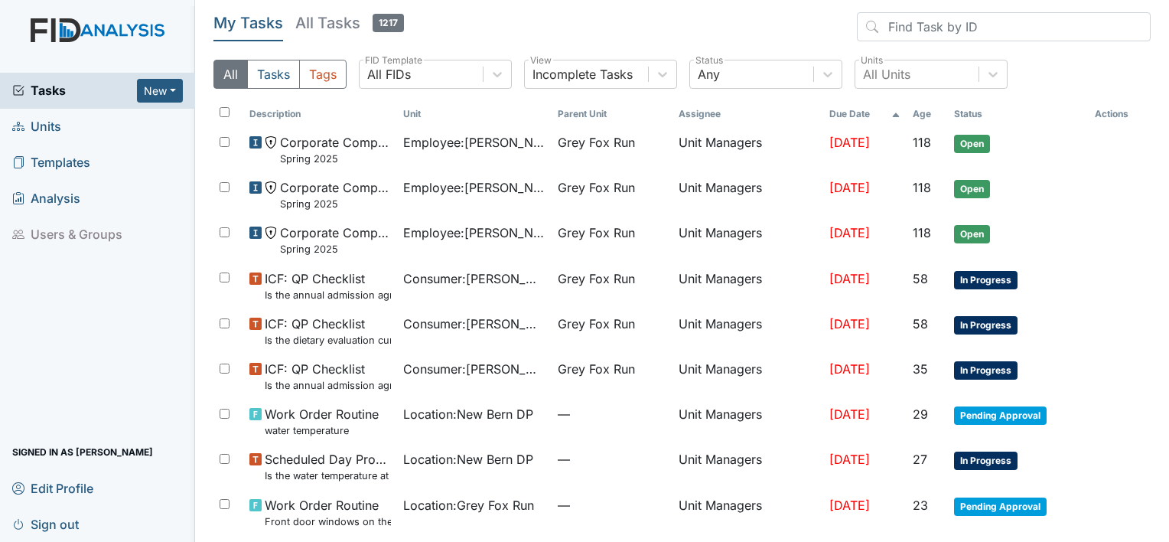
click at [43, 125] on span "Units" at bounding box center [36, 127] width 49 height 24
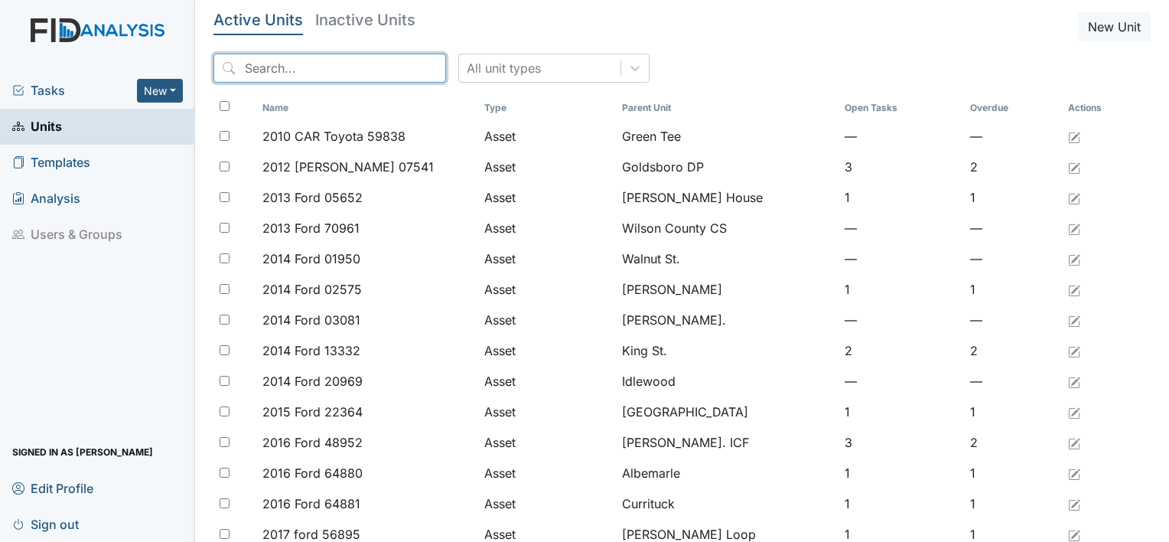
click at [291, 73] on input "search" at bounding box center [329, 68] width 233 height 29
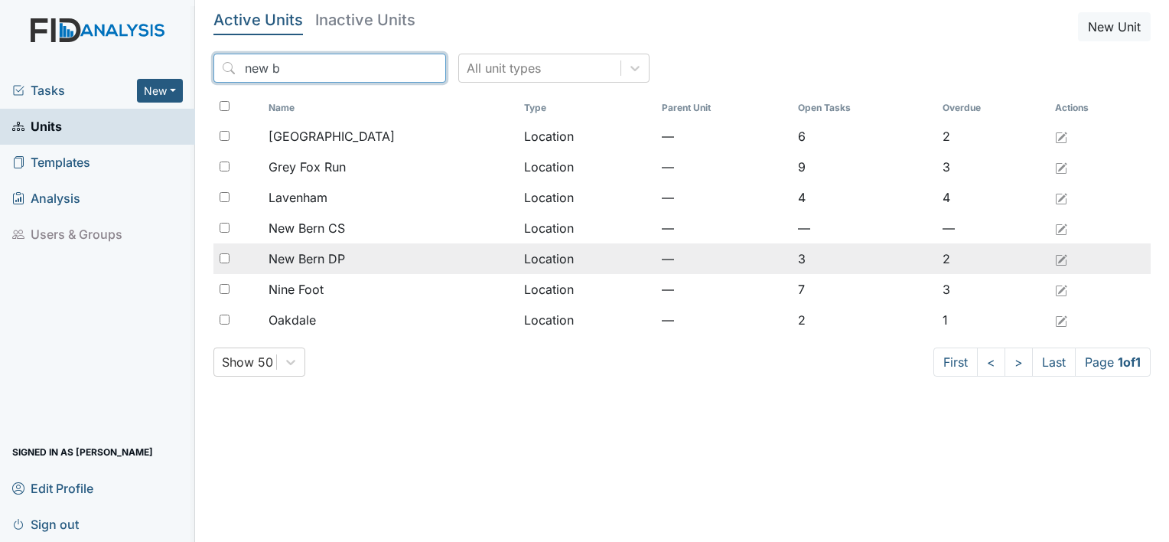
type input "new b"
click at [340, 255] on span "New Bern DP" at bounding box center [307, 258] width 77 height 18
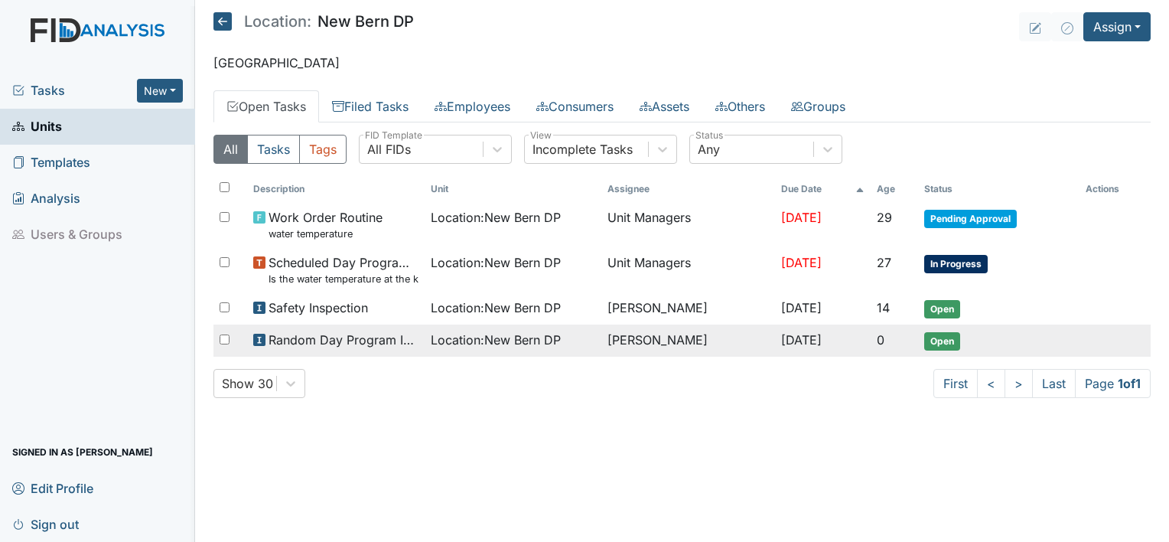
click at [943, 338] on span "Open" at bounding box center [942, 341] width 36 height 18
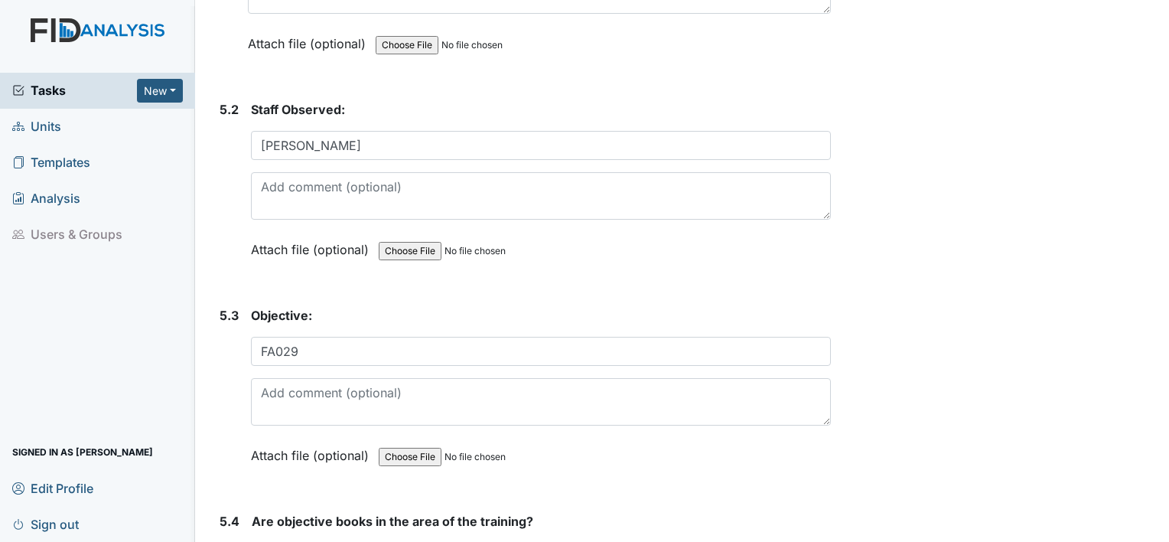
scroll to position [9588, 0]
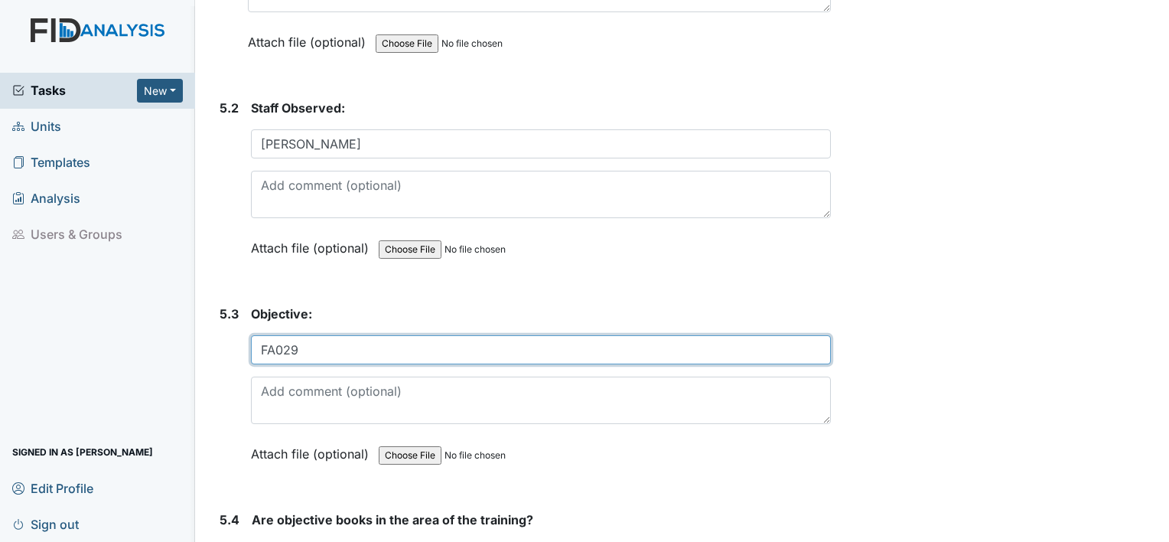
click at [303, 335] on input "FA029" at bounding box center [541, 349] width 580 height 29
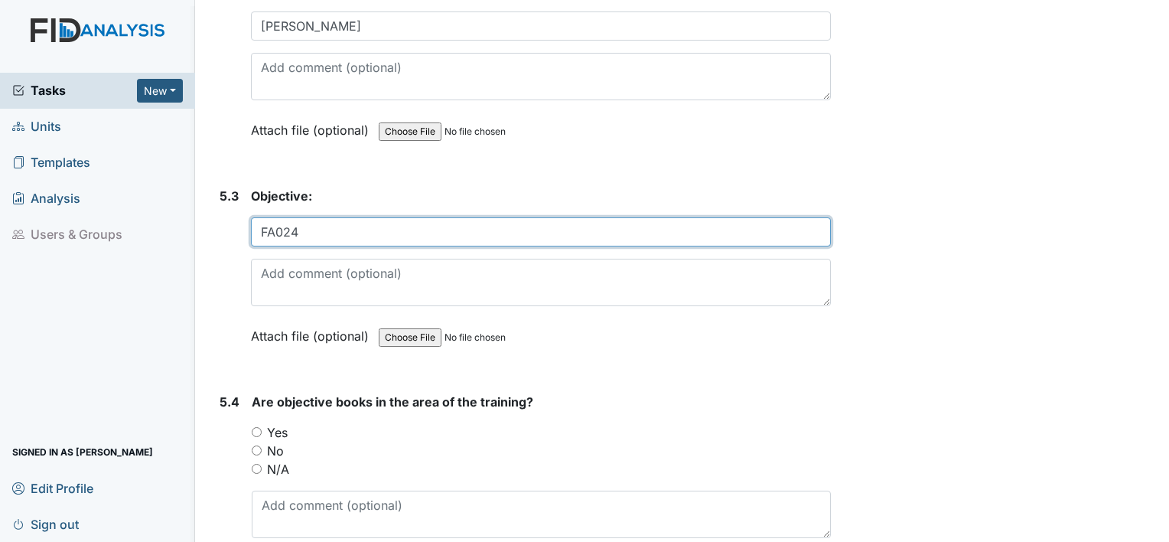
scroll to position [9707, 0]
type input "FA024"
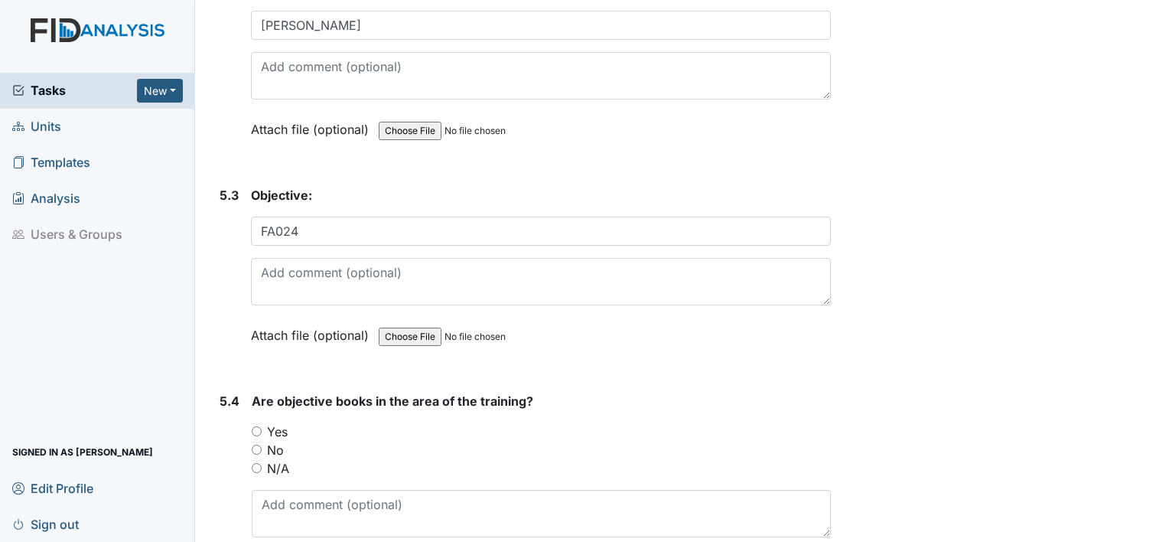
click at [254, 426] on input "Yes" at bounding box center [257, 431] width 10 height 10
radio input "true"
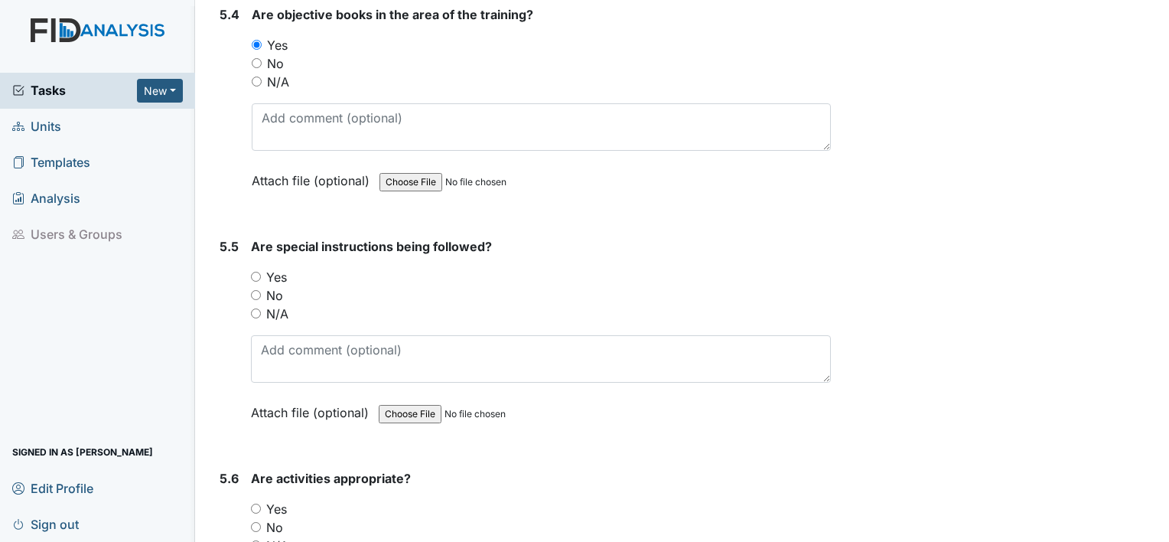
scroll to position [10145, 0]
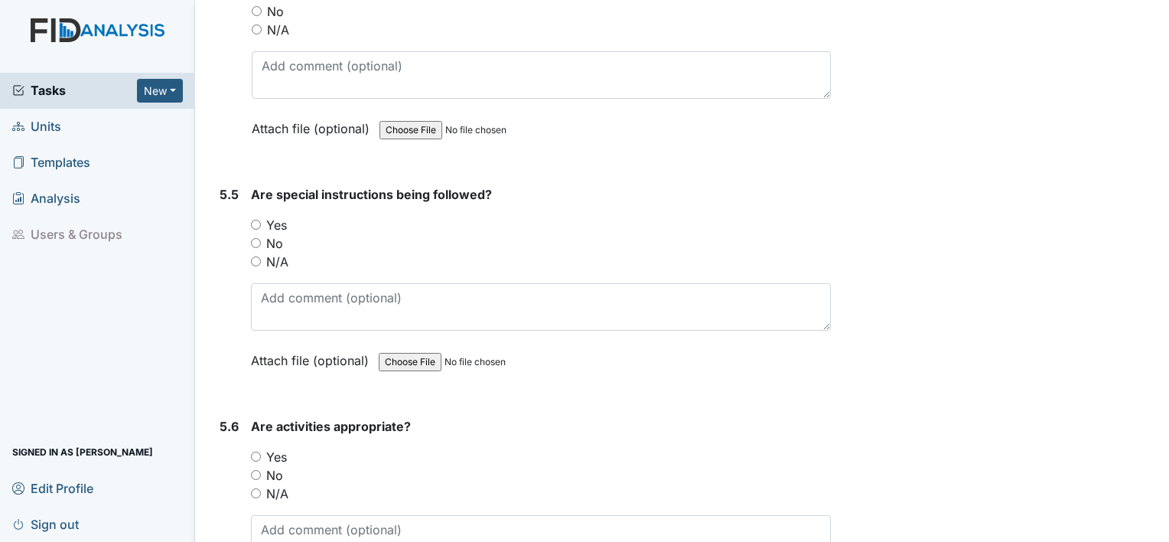
click at [253, 220] on input "Yes" at bounding box center [256, 225] width 10 height 10
radio input "true"
click at [256, 451] on input "Yes" at bounding box center [256, 456] width 10 height 10
radio input "true"
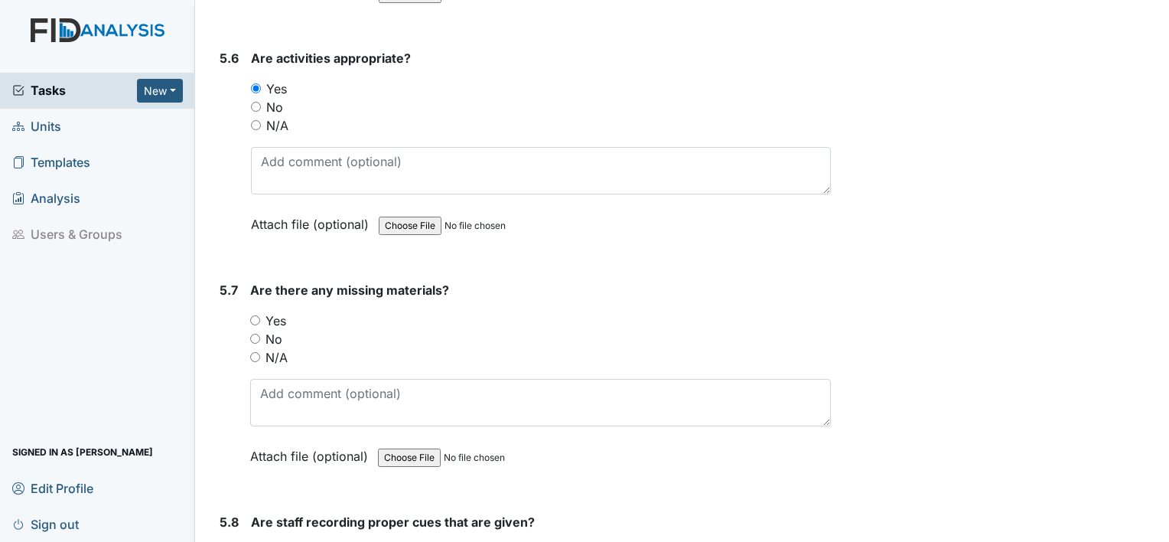
scroll to position [10523, 0]
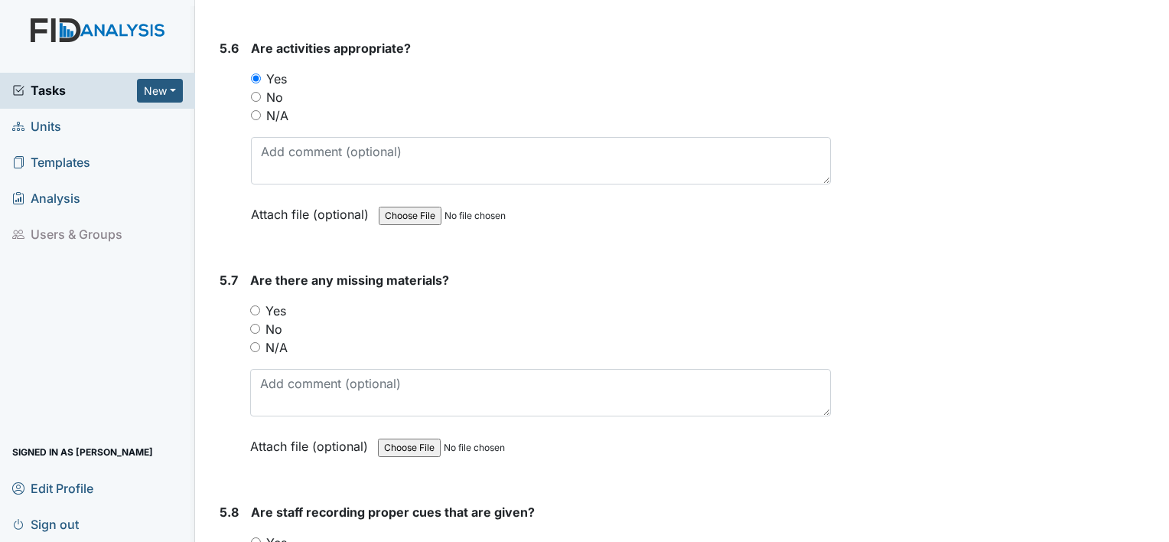
click at [255, 324] on input "No" at bounding box center [255, 329] width 10 height 10
radio input "true"
click at [255, 537] on input "Yes" at bounding box center [256, 542] width 10 height 10
radio input "true"
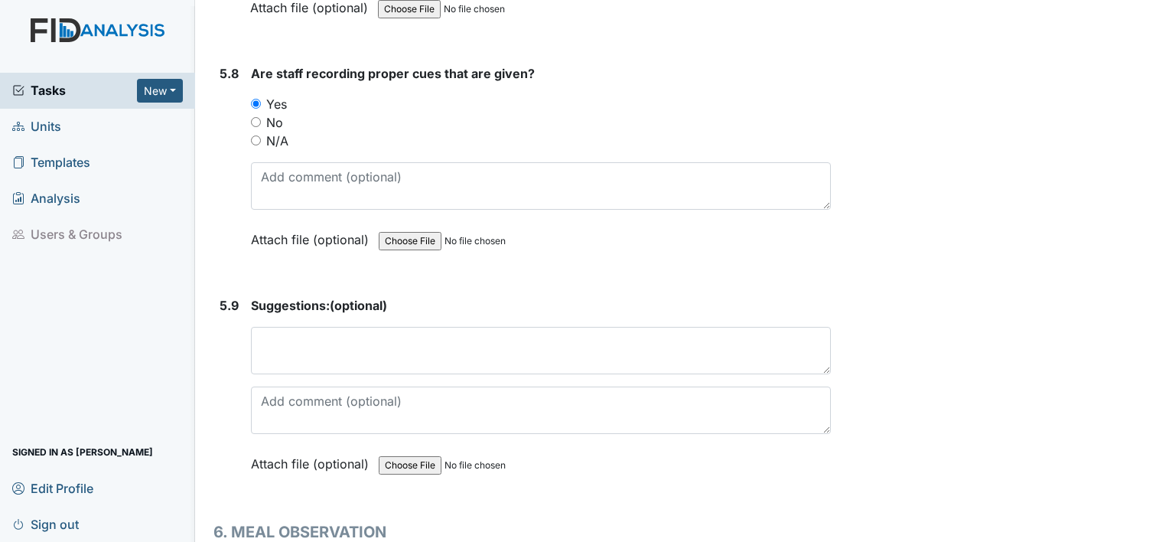
scroll to position [11023, 0]
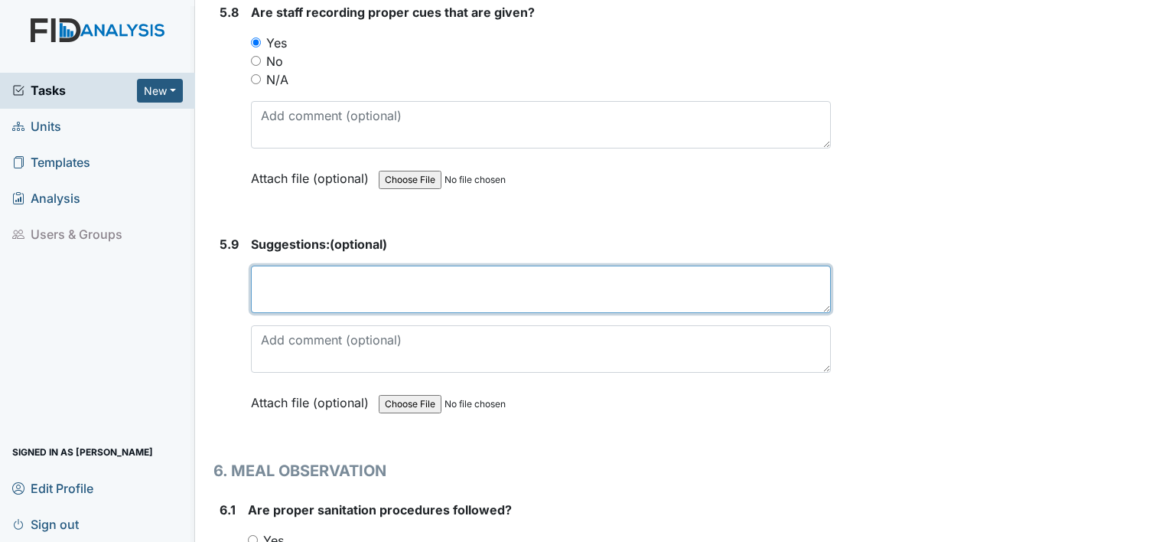
click at [507, 265] on textarea at bounding box center [541, 288] width 580 height 47
type textarea "consumer needs prompts"
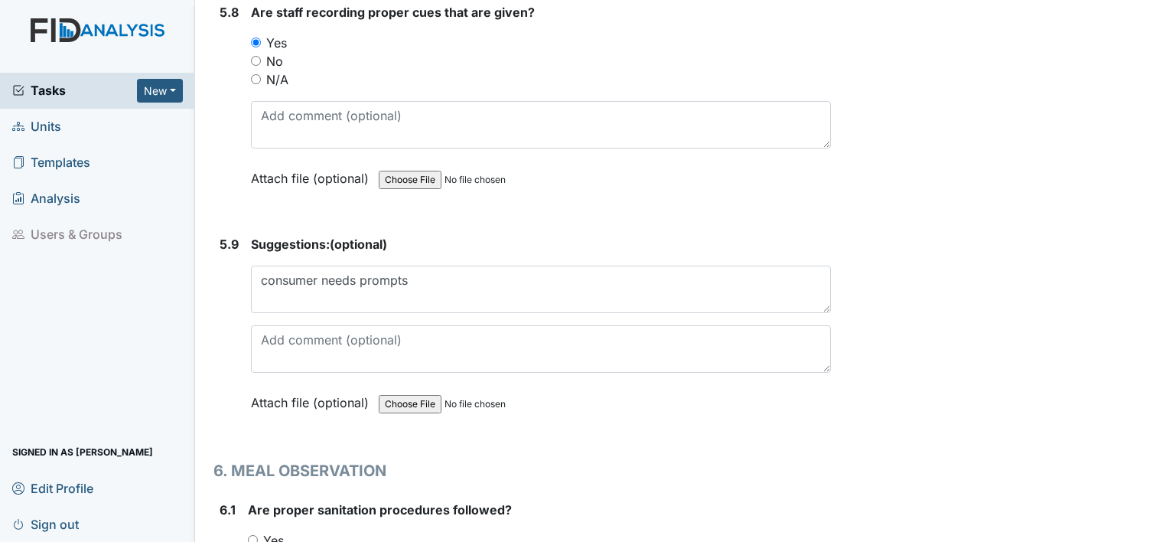
click at [249, 535] on input "Yes" at bounding box center [253, 540] width 10 height 10
radio input "true"
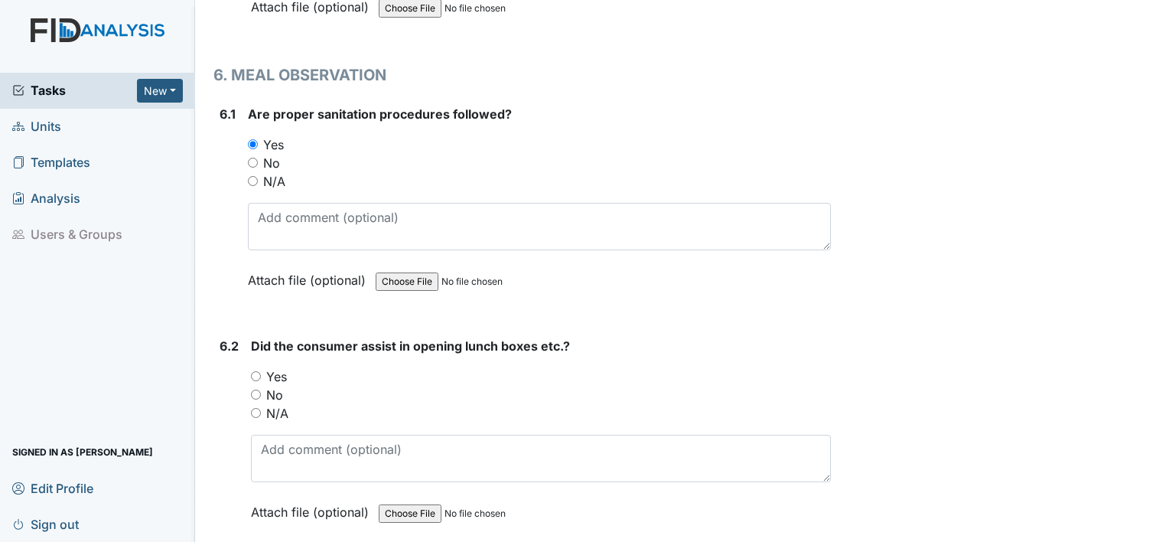
scroll to position [11438, 0]
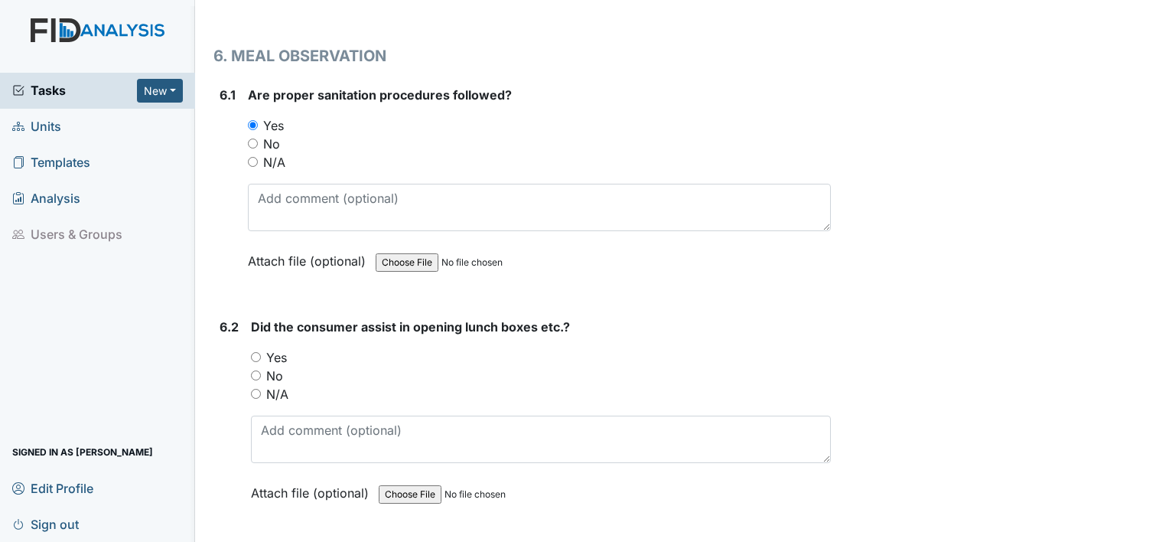
click at [253, 352] on input "Yes" at bounding box center [256, 357] width 10 height 10
radio input "true"
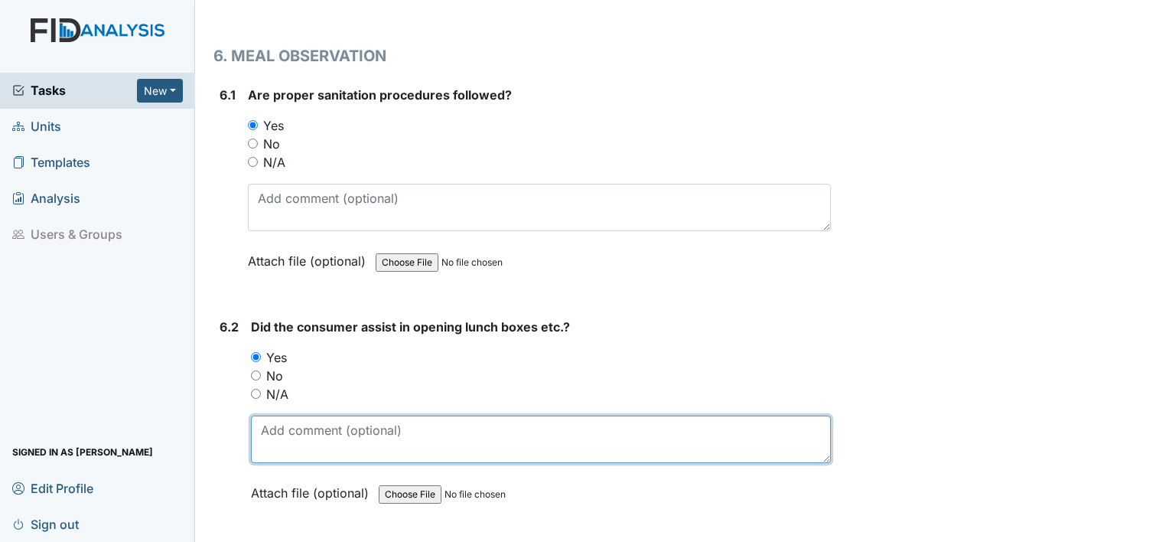
click at [294, 415] on textarea at bounding box center [541, 438] width 580 height 47
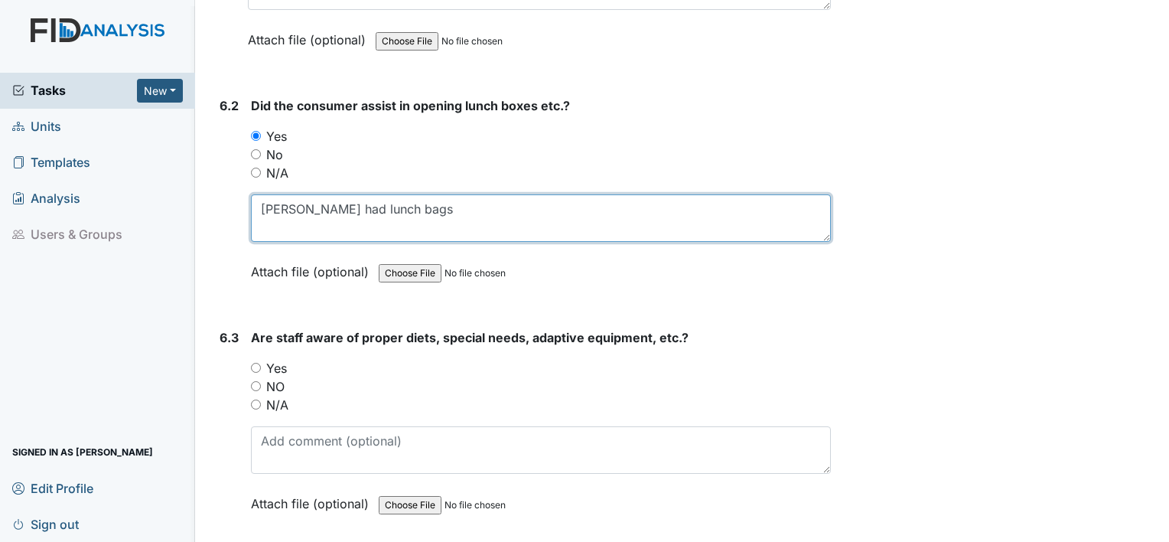
scroll to position [11660, 0]
type textarea "Cherrylane had lunch bags"
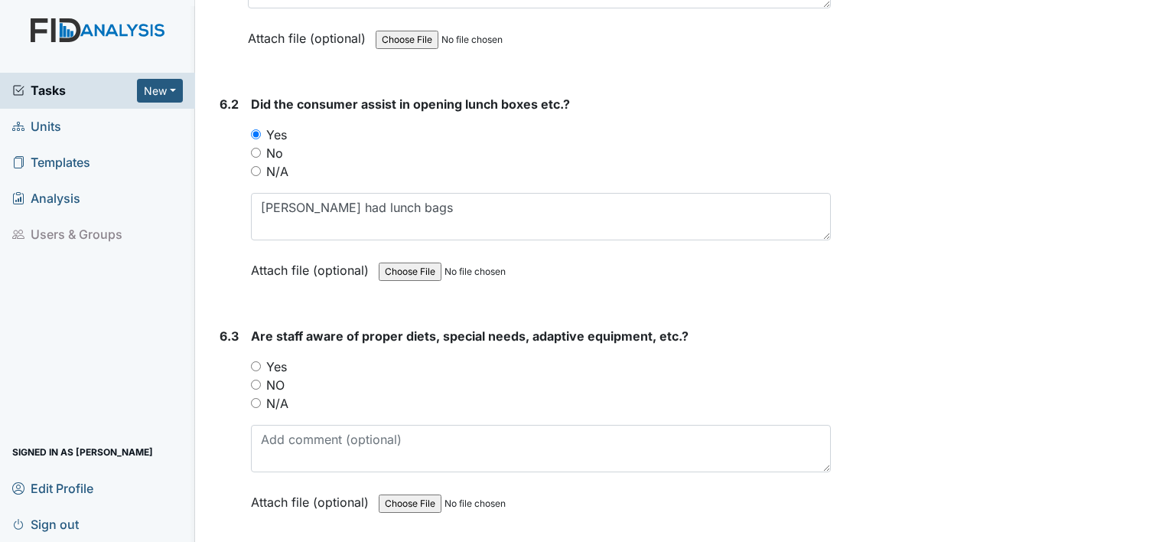
click at [256, 361] on input "Yes" at bounding box center [256, 366] width 10 height 10
radio input "true"
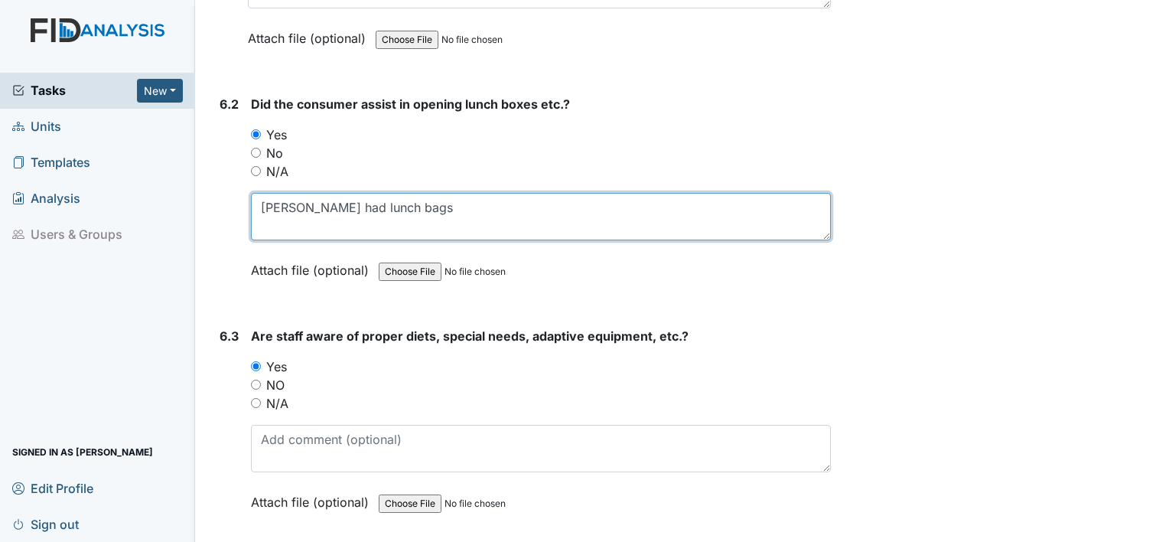
click at [426, 193] on textarea "Cherrylane had lunch bags" at bounding box center [541, 216] width 580 height 47
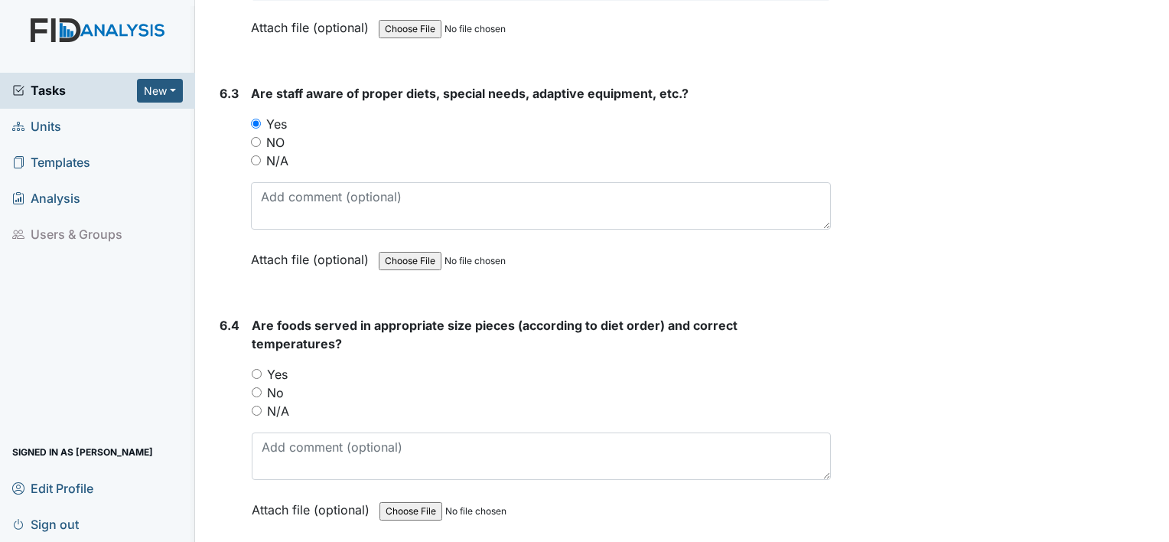
scroll to position [11910, 0]
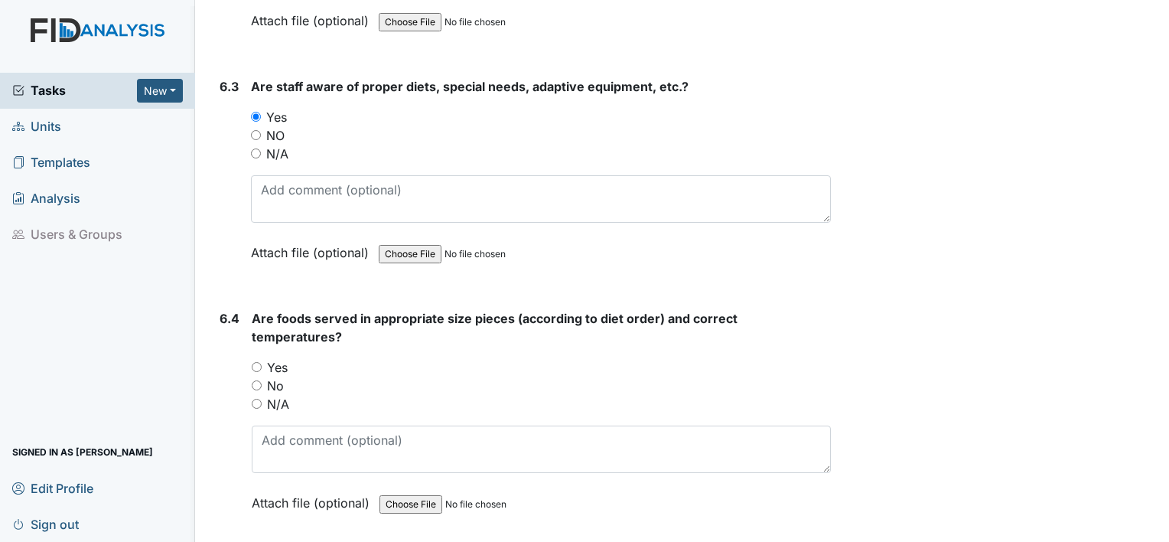
type textarea "Cherrylane had lunch bags, all others had containers with lids"
click at [257, 362] on input "Yes" at bounding box center [257, 367] width 10 height 10
radio input "true"
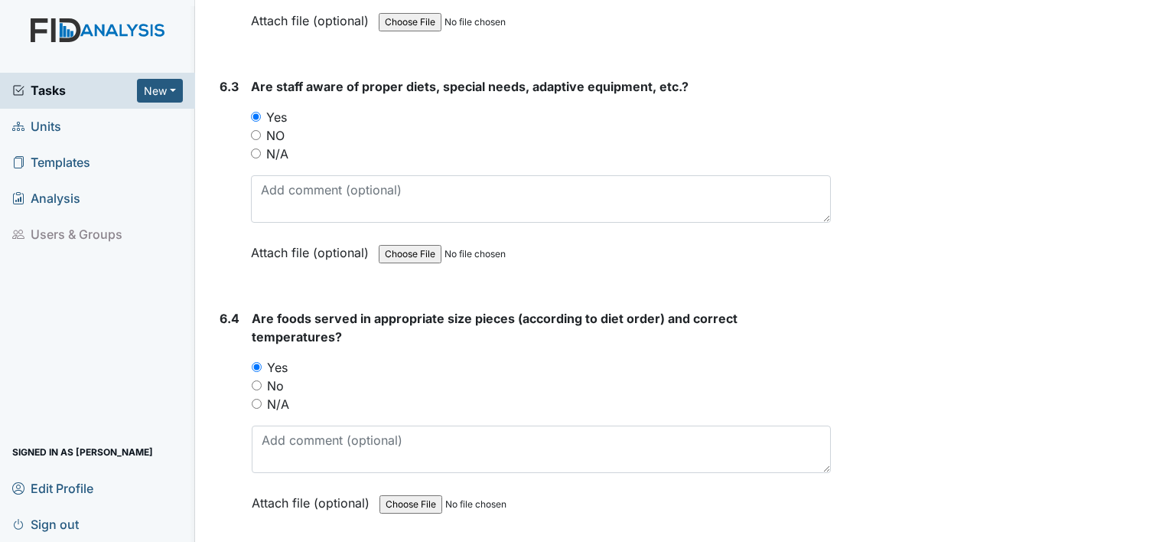
drag, startPoint x: 1157, startPoint y: 530, endPoint x: 1164, endPoint y: 529, distance: 7.7
click at [1164, 529] on main "Inspection: Random Day Program Inspection ID: #00007880 Open Autosaving... Loca…" at bounding box center [682, 271] width 974 height 542
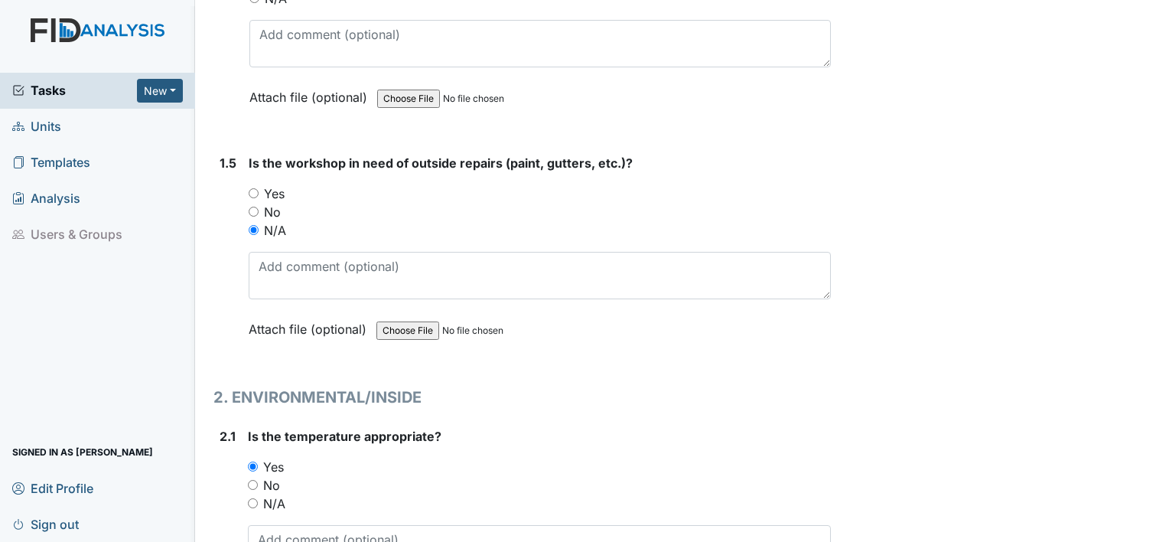
scroll to position [0, 0]
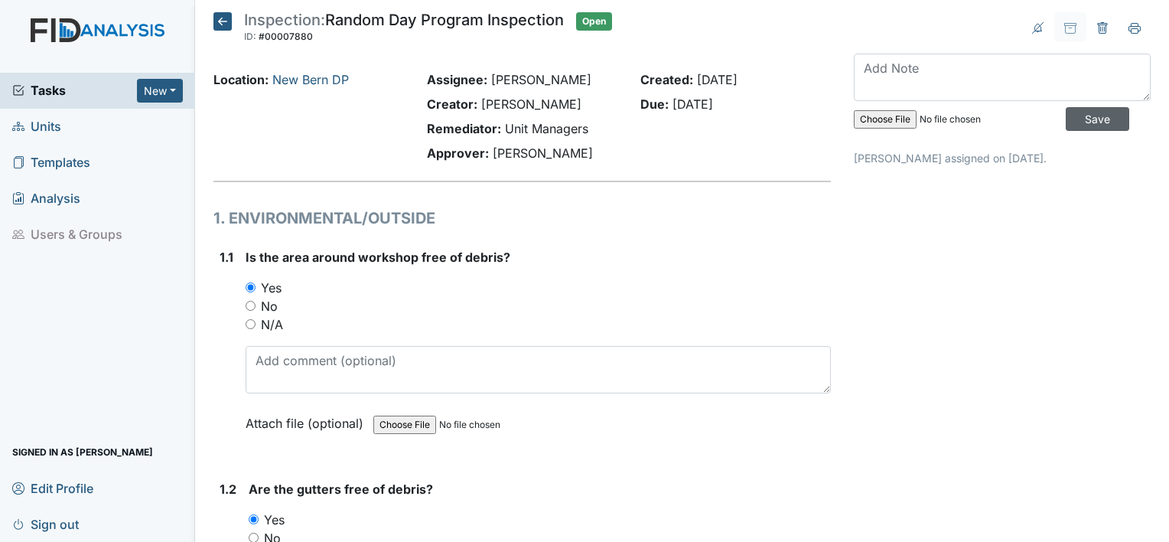
click at [1077, 118] on input "Save" at bounding box center [1098, 119] width 64 height 24
click at [31, 520] on span "Sign out" at bounding box center [45, 524] width 67 height 24
